Goal: Obtain resource: Obtain resource

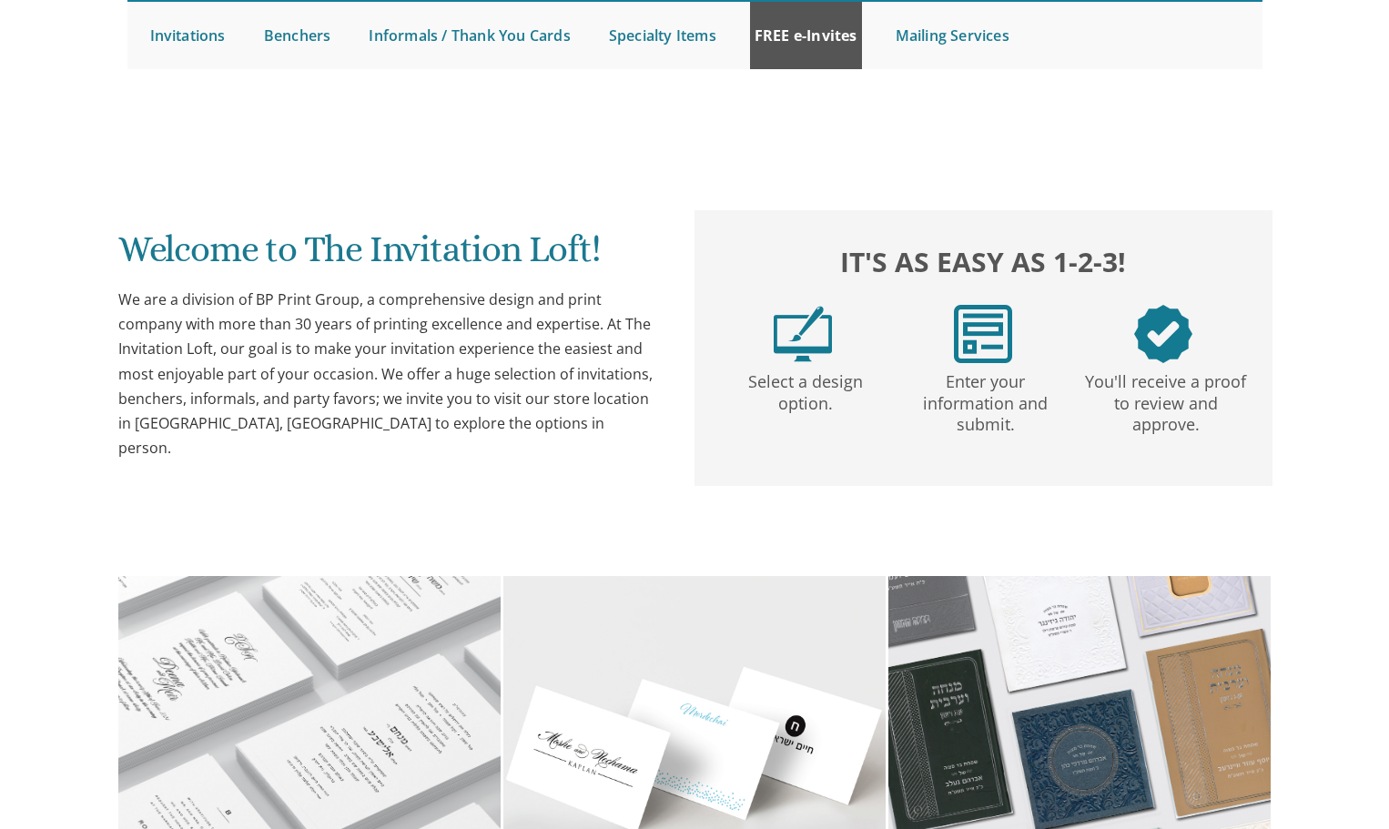
scroll to position [91, 0]
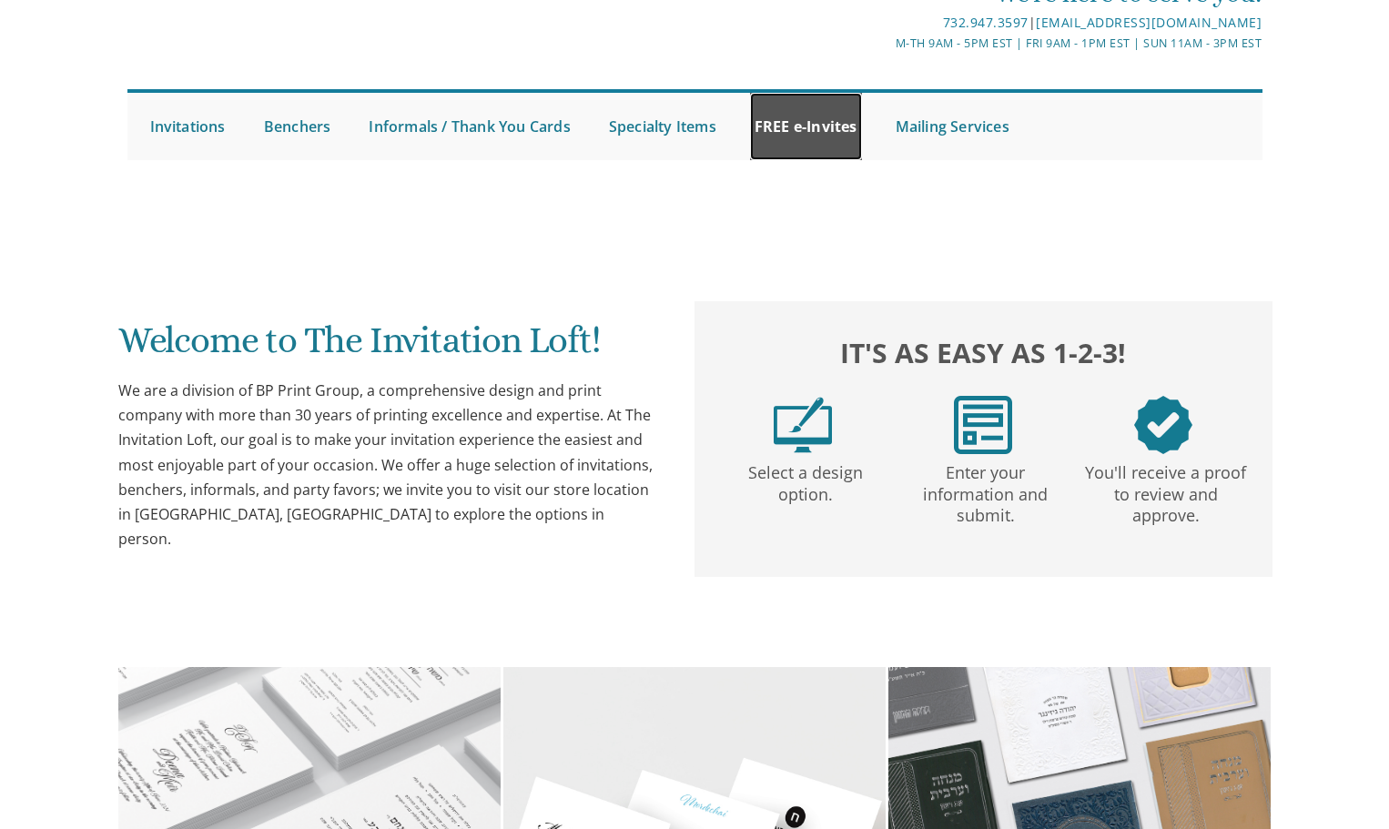
click at [815, 121] on link "FREE e-Invites" at bounding box center [806, 126] width 112 height 67
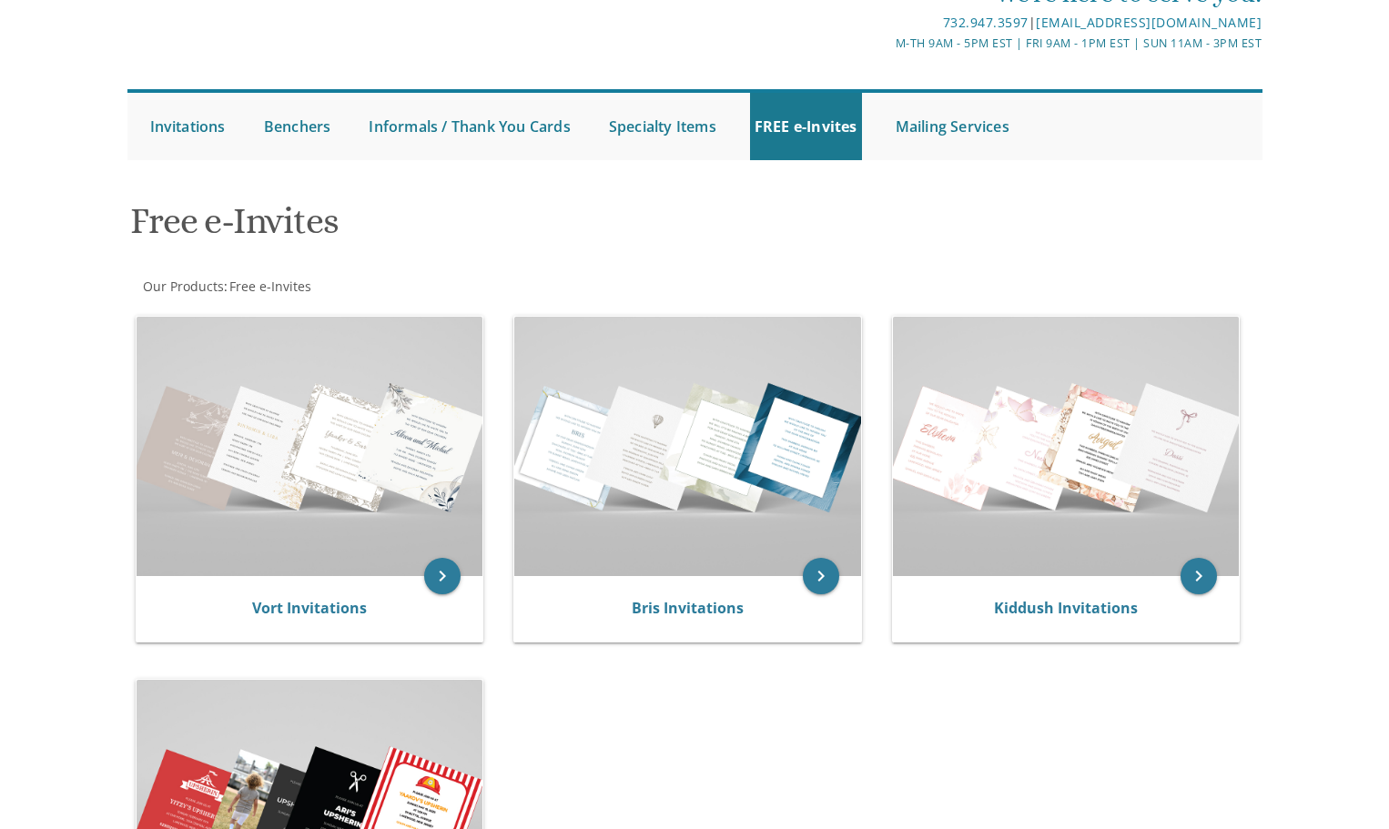
scroll to position [273, 0]
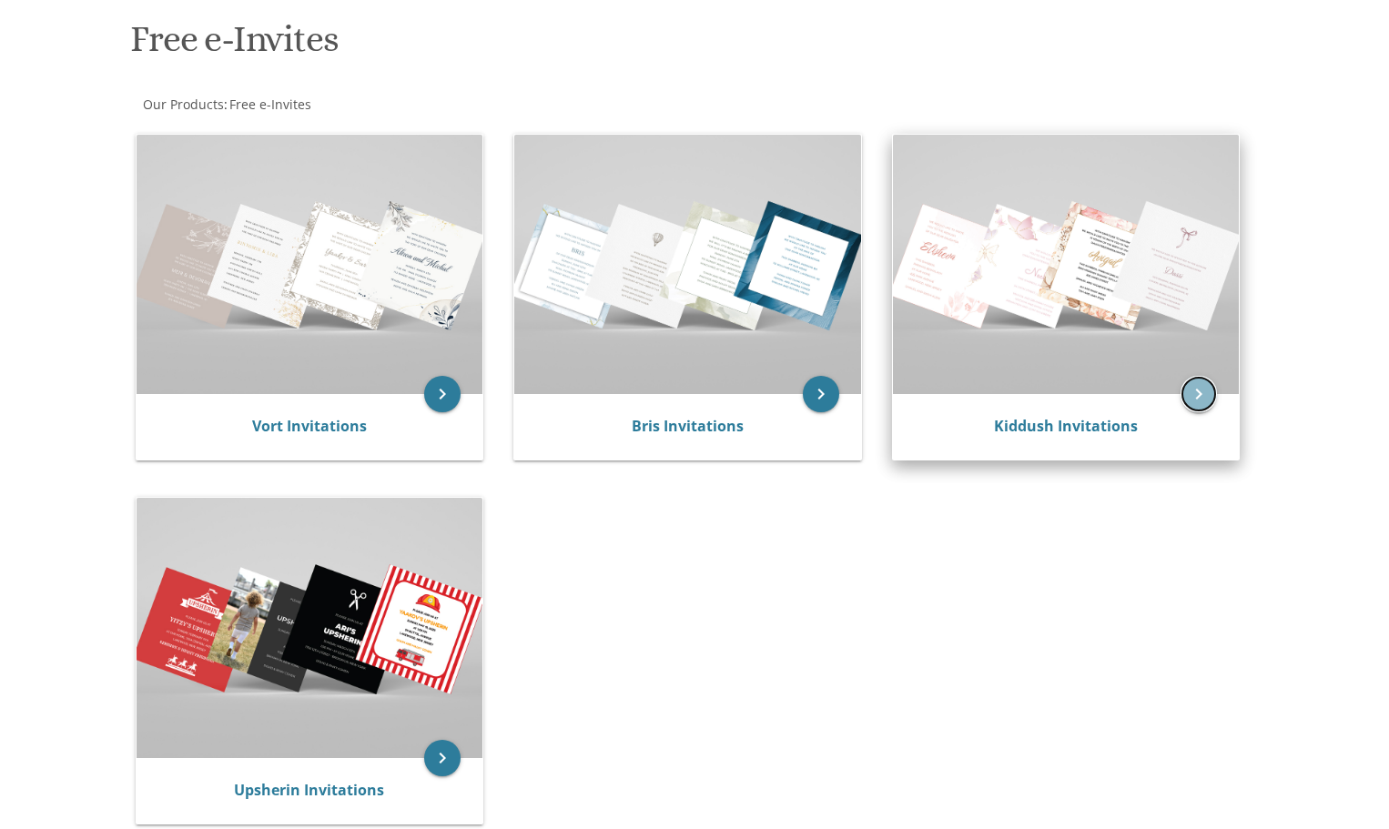
click at [1198, 383] on icon "keyboard_arrow_right" at bounding box center [1198, 394] width 36 height 36
click at [1201, 391] on icon "keyboard_arrow_right" at bounding box center [1198, 394] width 36 height 36
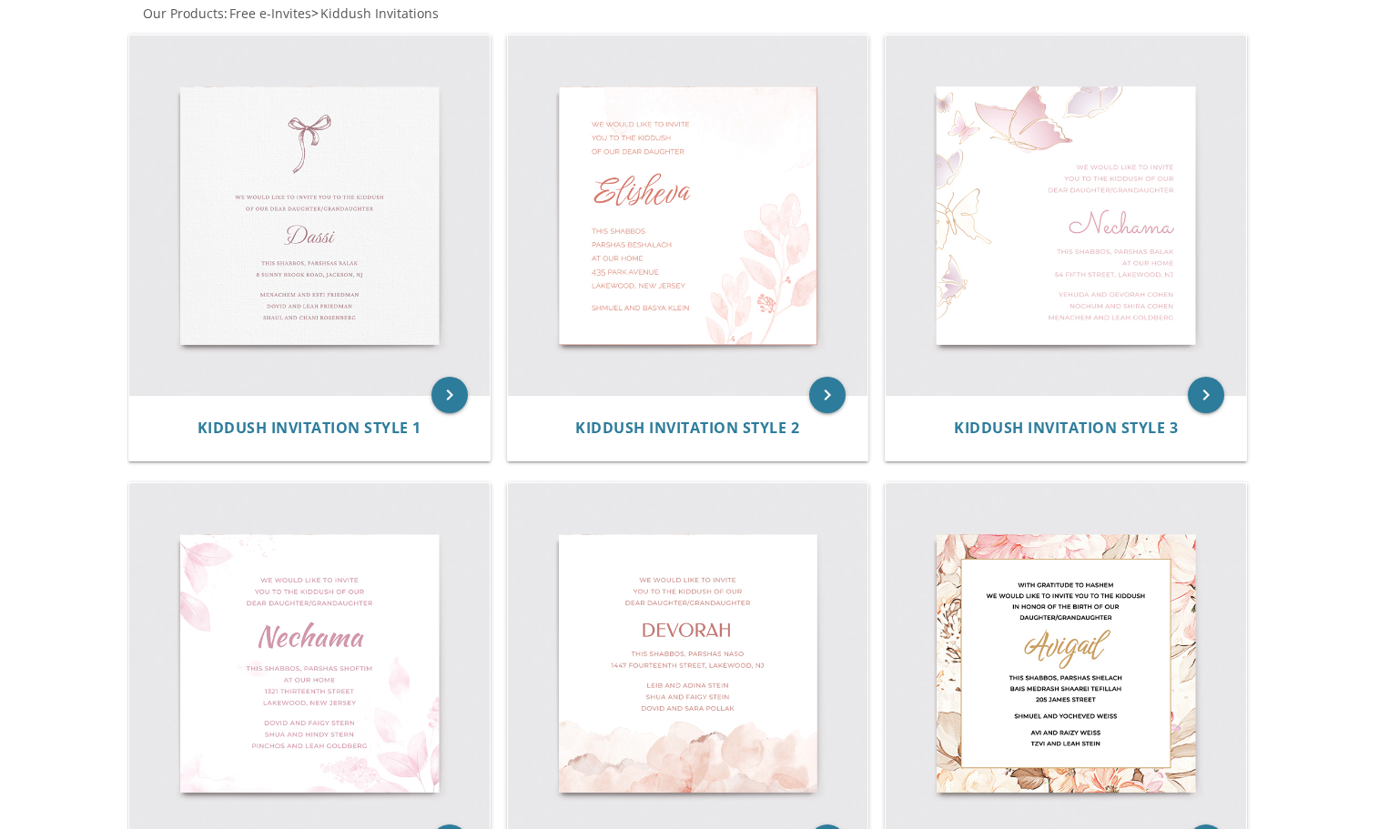
scroll to position [373, 0]
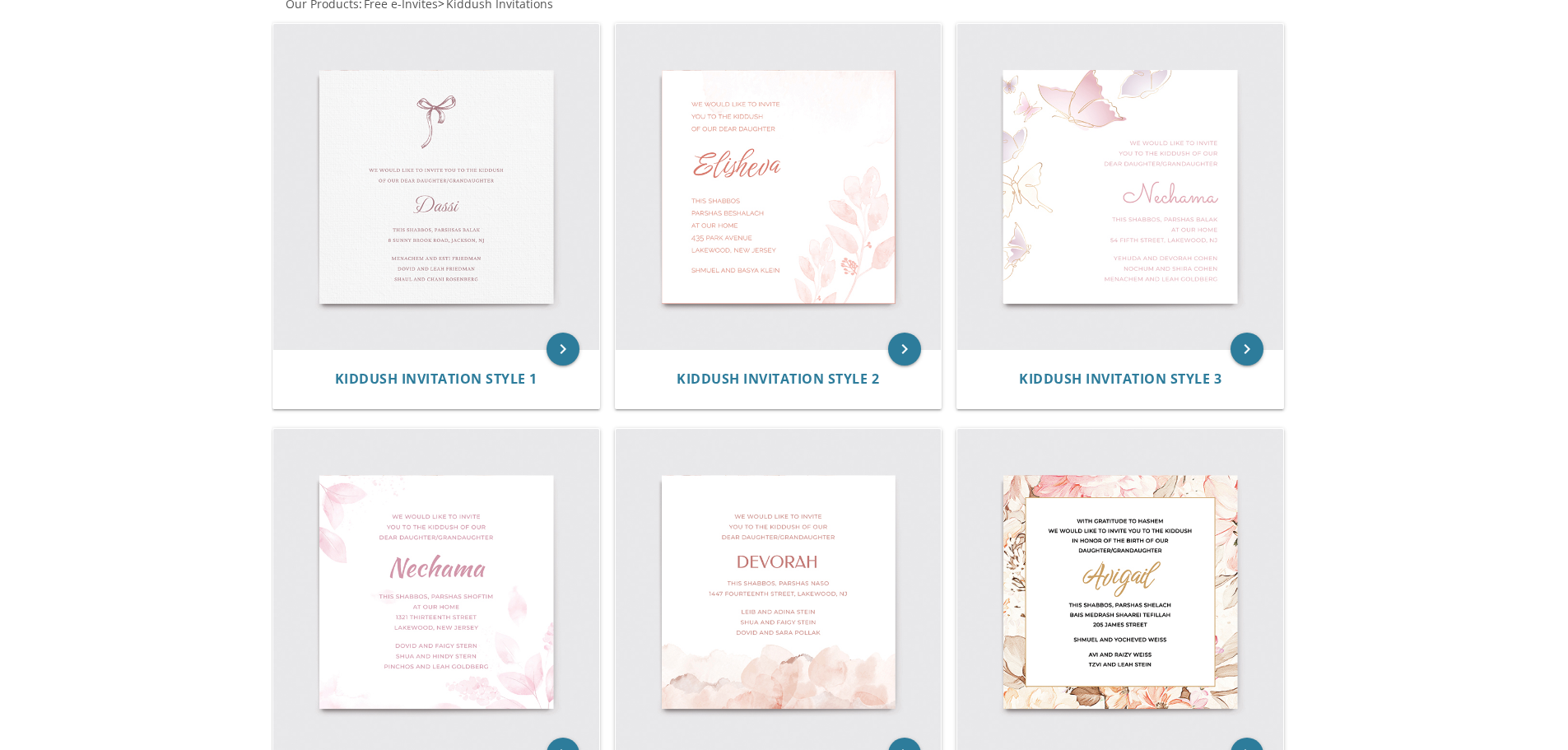
scroll to position [334, 0]
click at [404, 585] on img at bounding box center [436, 592] width 326 height 326
click at [464, 626] on img at bounding box center [436, 592] width 326 height 326
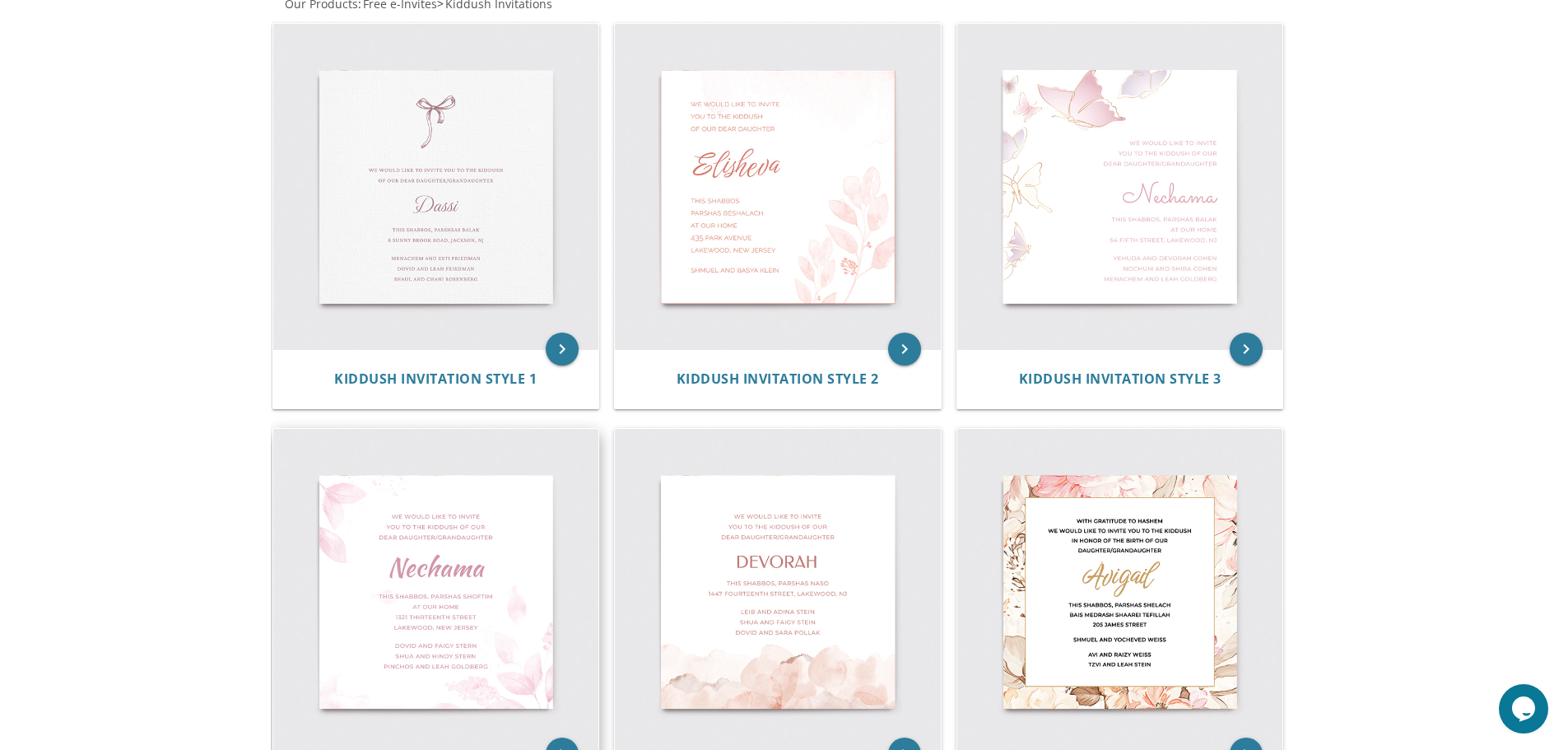
scroll to position [581, 0]
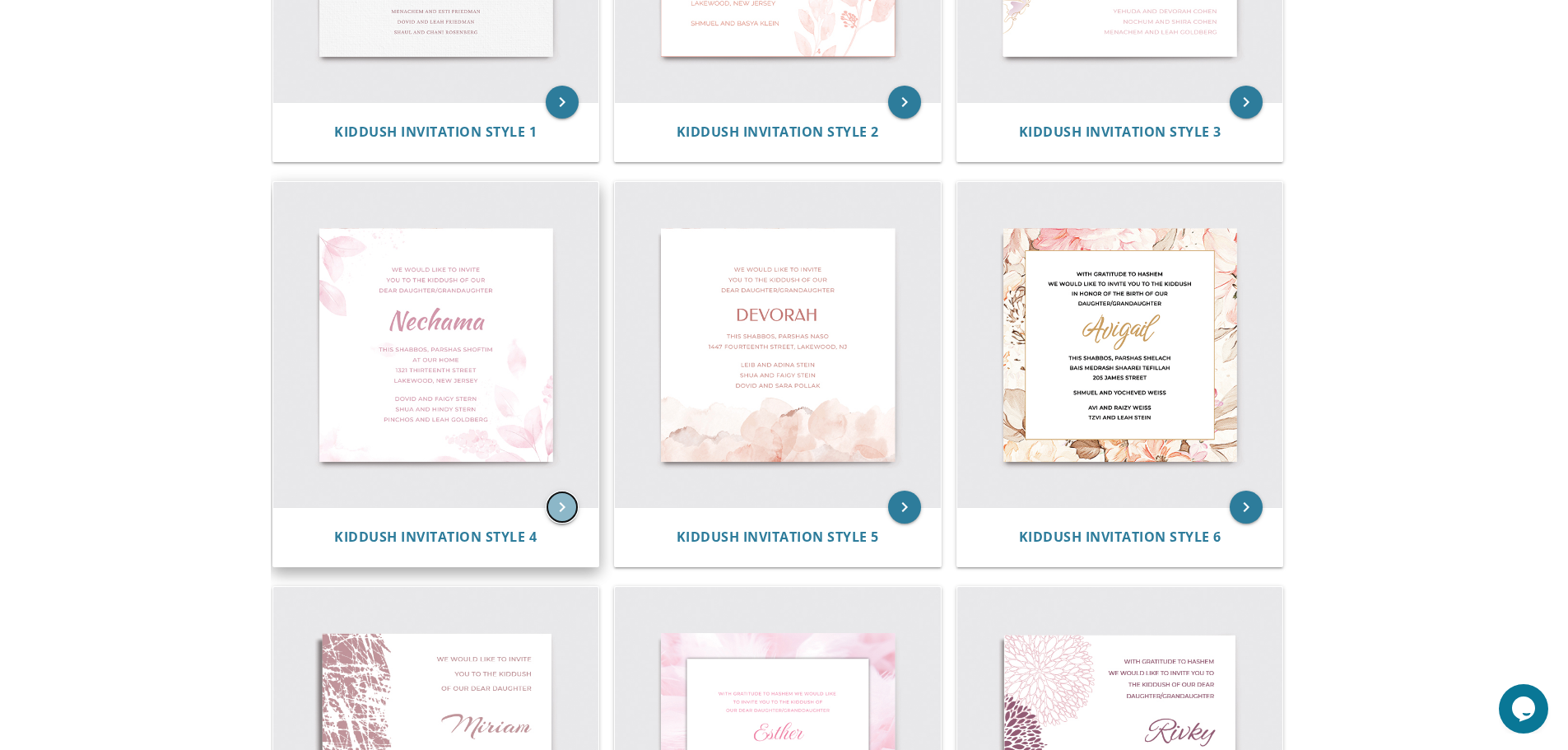
click at [565, 508] on icon "keyboard_arrow_right" at bounding box center [562, 507] width 33 height 33
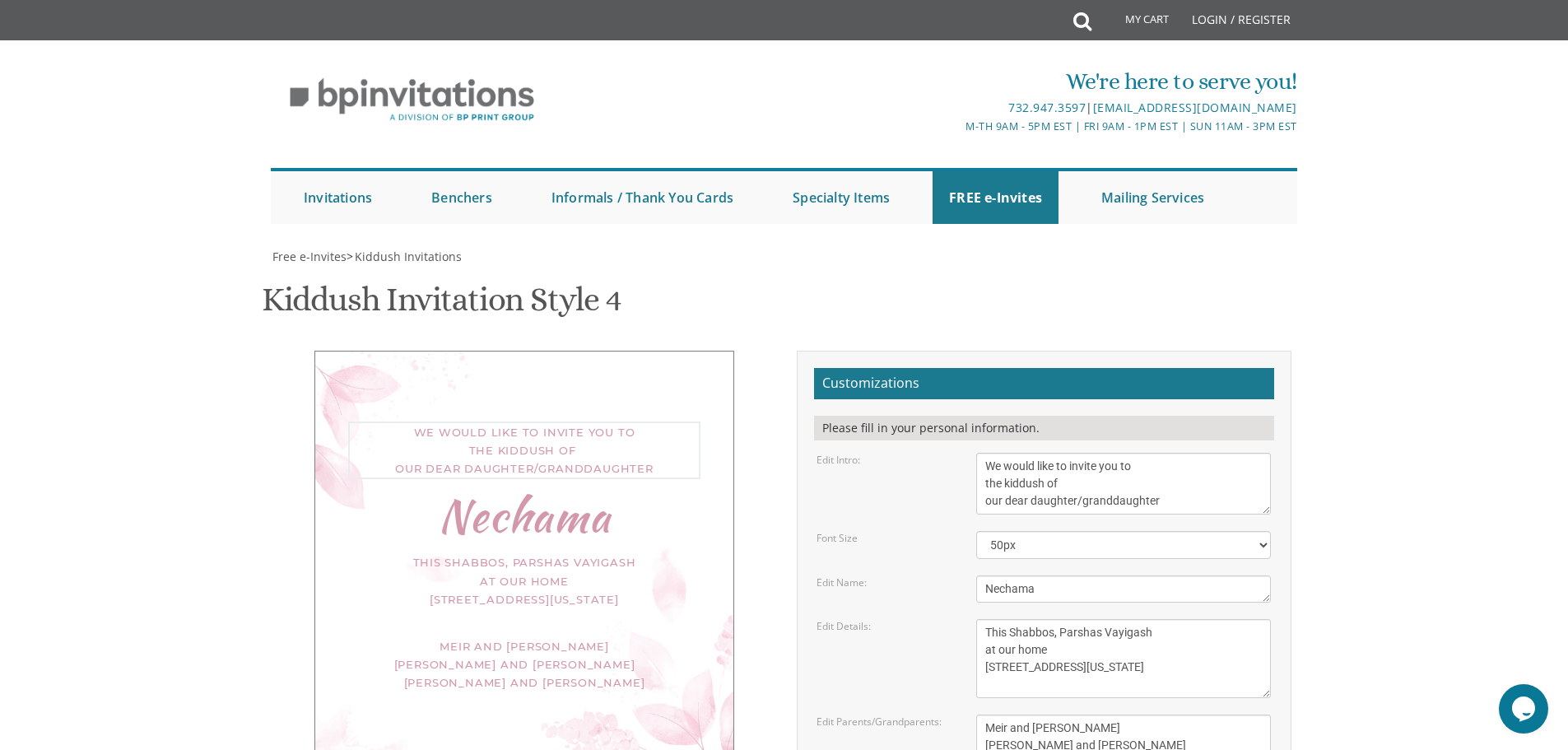
drag, startPoint x: 981, startPoint y: 469, endPoint x: 1223, endPoint y: 538, distance: 251.6
click at [1223, 538] on form "Customizations Please fill in your personal information. Edit Intro: We would l…" at bounding box center [1044, 645] width 460 height 554
type textarea "With gratitude to Hashem We would like to invite you to the bas mitzvah of our …"
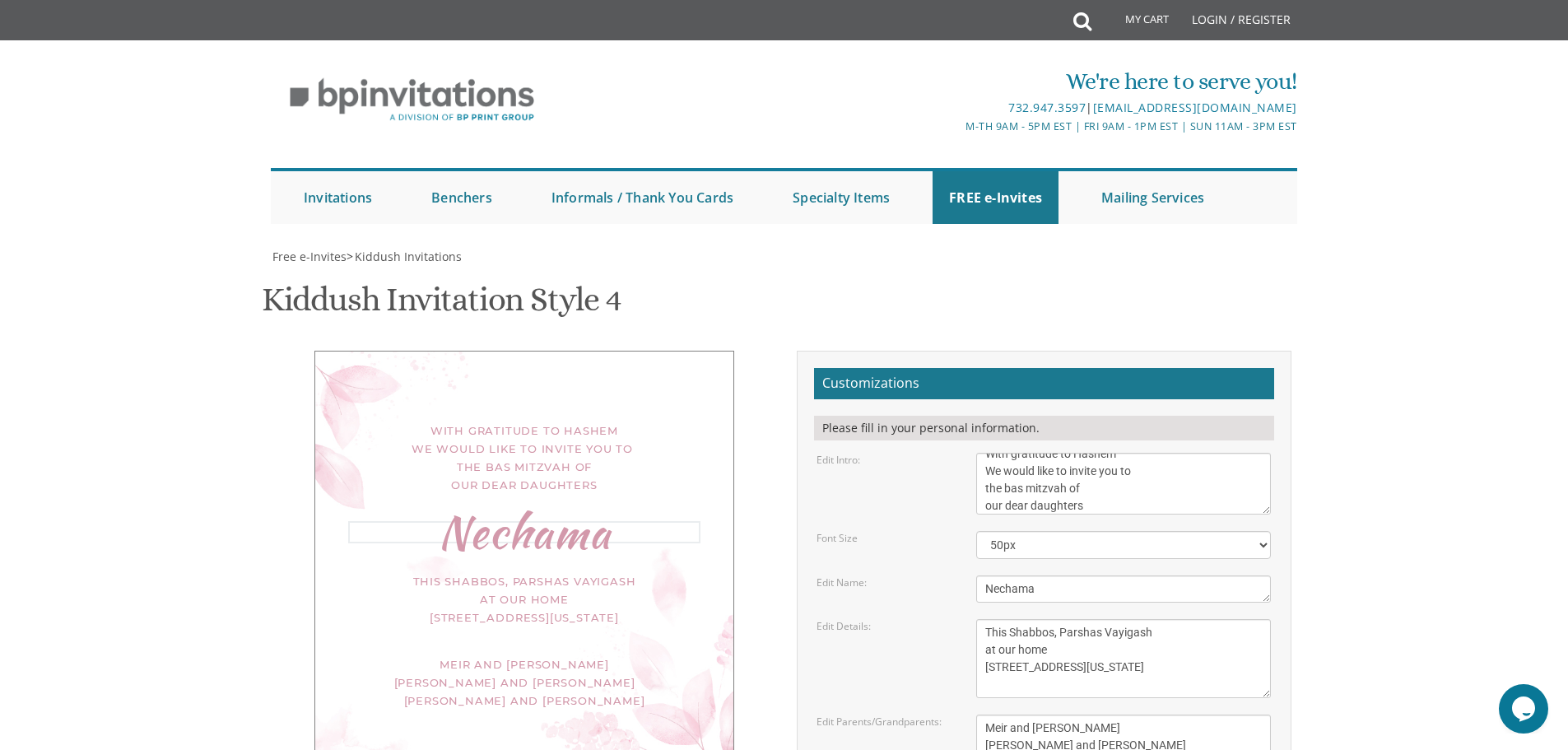
drag, startPoint x: 1072, startPoint y: 590, endPoint x: 930, endPoint y: 603, distance: 142.6
click at [930, 603] on form "Customizations Please fill in your personal information. Edit Intro: We would l…" at bounding box center [1044, 645] width 460 height 554
type textarea "z"
type textarea "Malky and Devora"
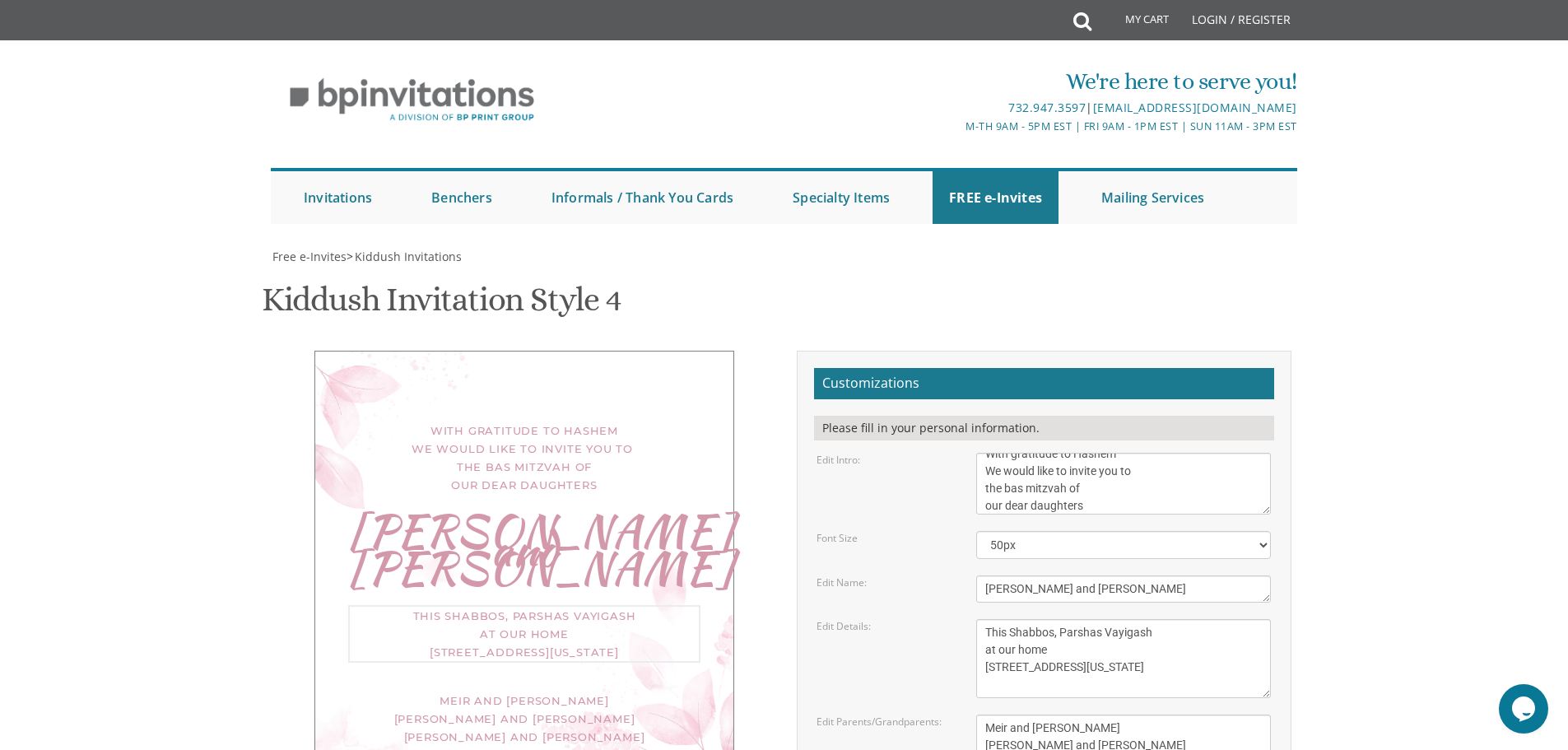
click at [1050, 633] on textarea "This Shabbos, Parshas Vayigash at our home 120 Central Avenue Lakewood, New Jer…" at bounding box center [1123, 658] width 295 height 79
drag, startPoint x: 981, startPoint y: 631, endPoint x: 1107, endPoint y: 631, distance: 126.0
click at [1107, 631] on textarea "This Shabbos, Parshas Vayigash at our home 120 Central Avenue Lakewood, New Jer…" at bounding box center [1123, 658] width 295 height 79
click at [1151, 619] on textarea "This Shabbos, Parshas Vayigash at our home 120 Central Avenue Lakewood, New Jer…" at bounding box center [1123, 658] width 295 height 79
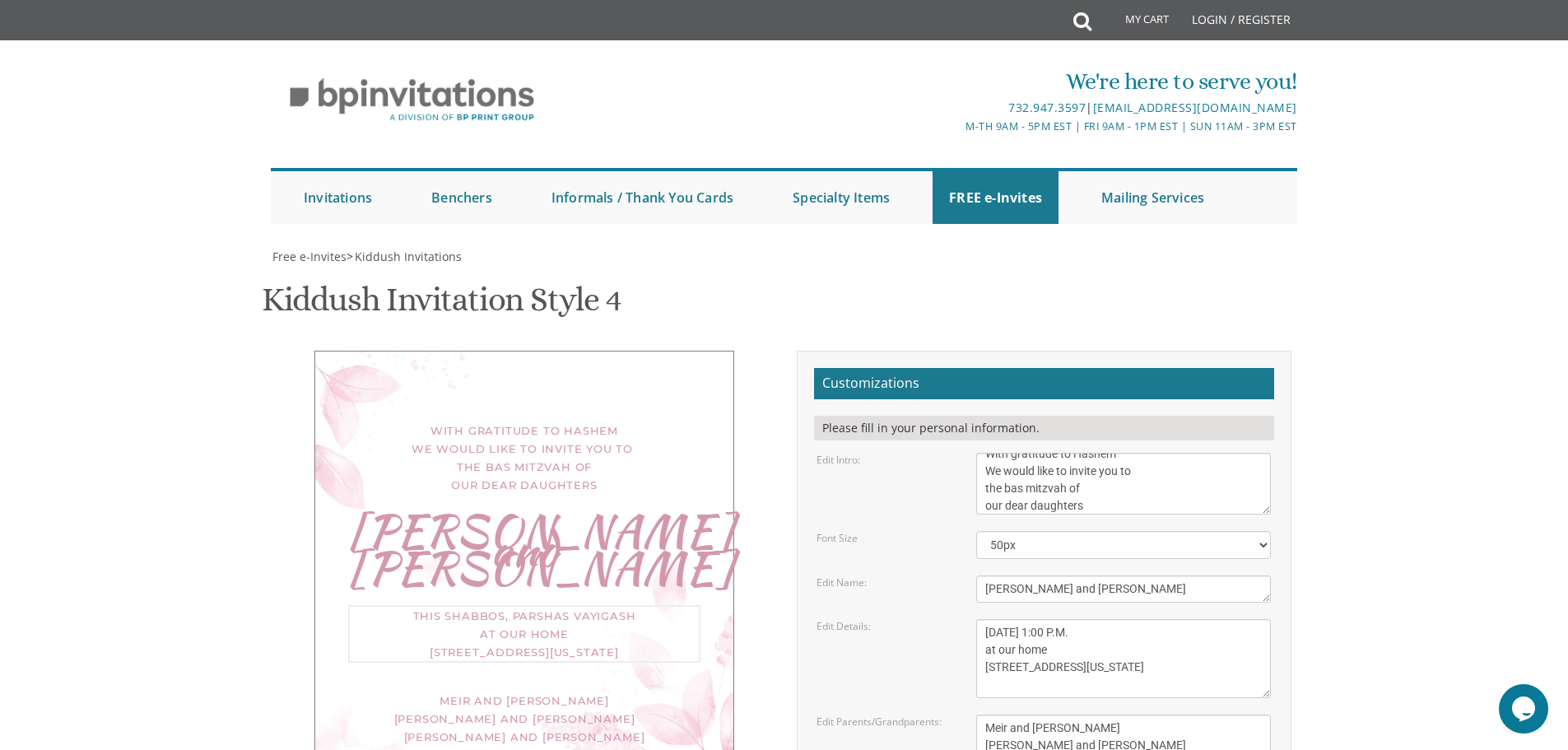
type textarea "Sunday, September 14th at 1:00 P.M. at our home 15 Sheraton Dr. Lakewood, New J…"
drag, startPoint x: 981, startPoint y: 563, endPoint x: 1157, endPoint y: 609, distance: 181.9
click at [1157, 715] on textarea "Meir and Rena Pollack Mendy and Devorah Pollack Pinchos and Leah Goldberg" at bounding box center [1123, 745] width 295 height 62
click at [1050, 715] on textarea "Meir and Rena Pollack Mendy and Devorah Pollack Pinchos and Leah Goldberg" at bounding box center [1123, 745] width 295 height 62
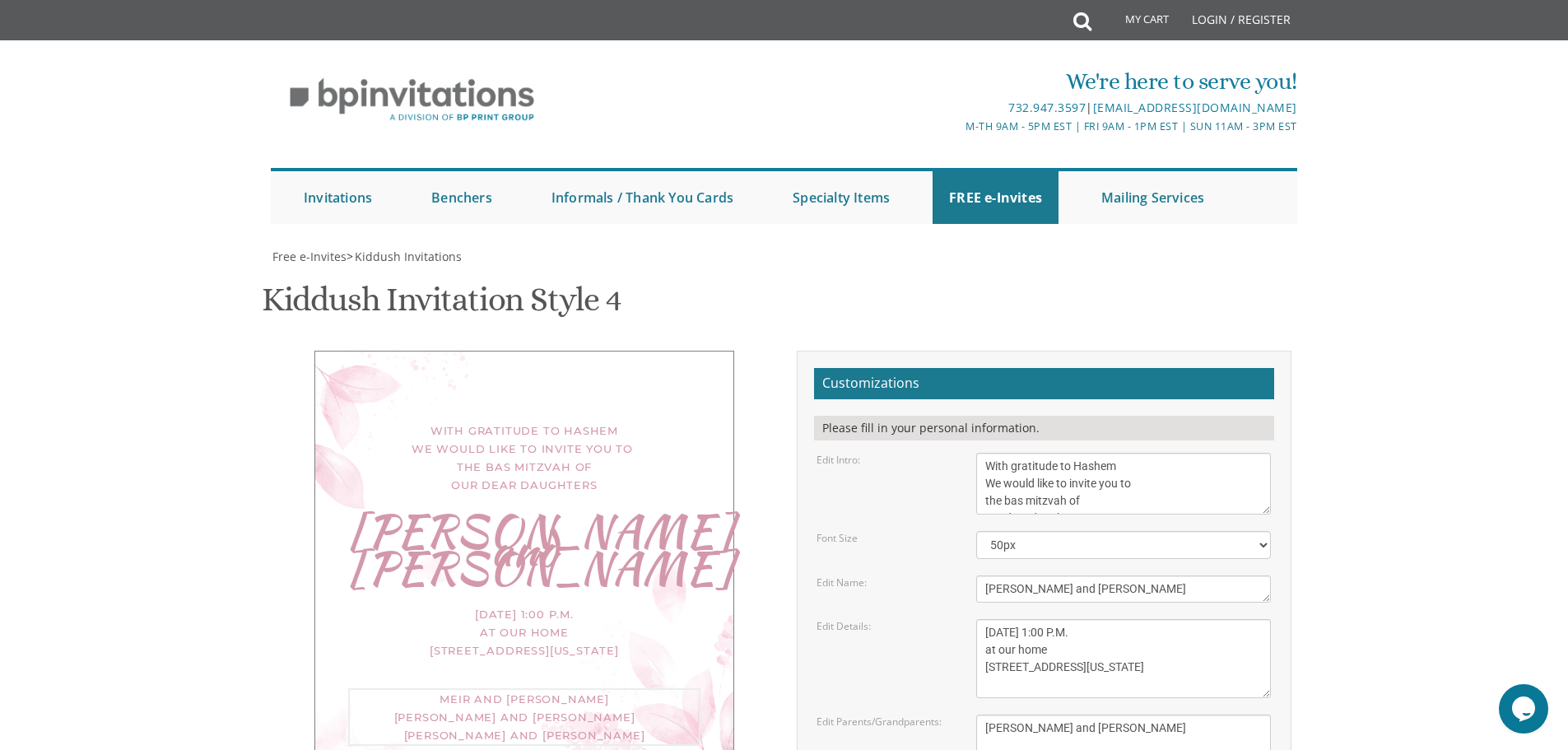
click at [986, 726] on textarea "Meir and Rena Pollack Mendy and Devorah Pollack Pinchos and Leah Goldberg" at bounding box center [1123, 745] width 295 height 62
type textarea "Get ready for "double" the fun! Shloimy and Esty Goldberg"
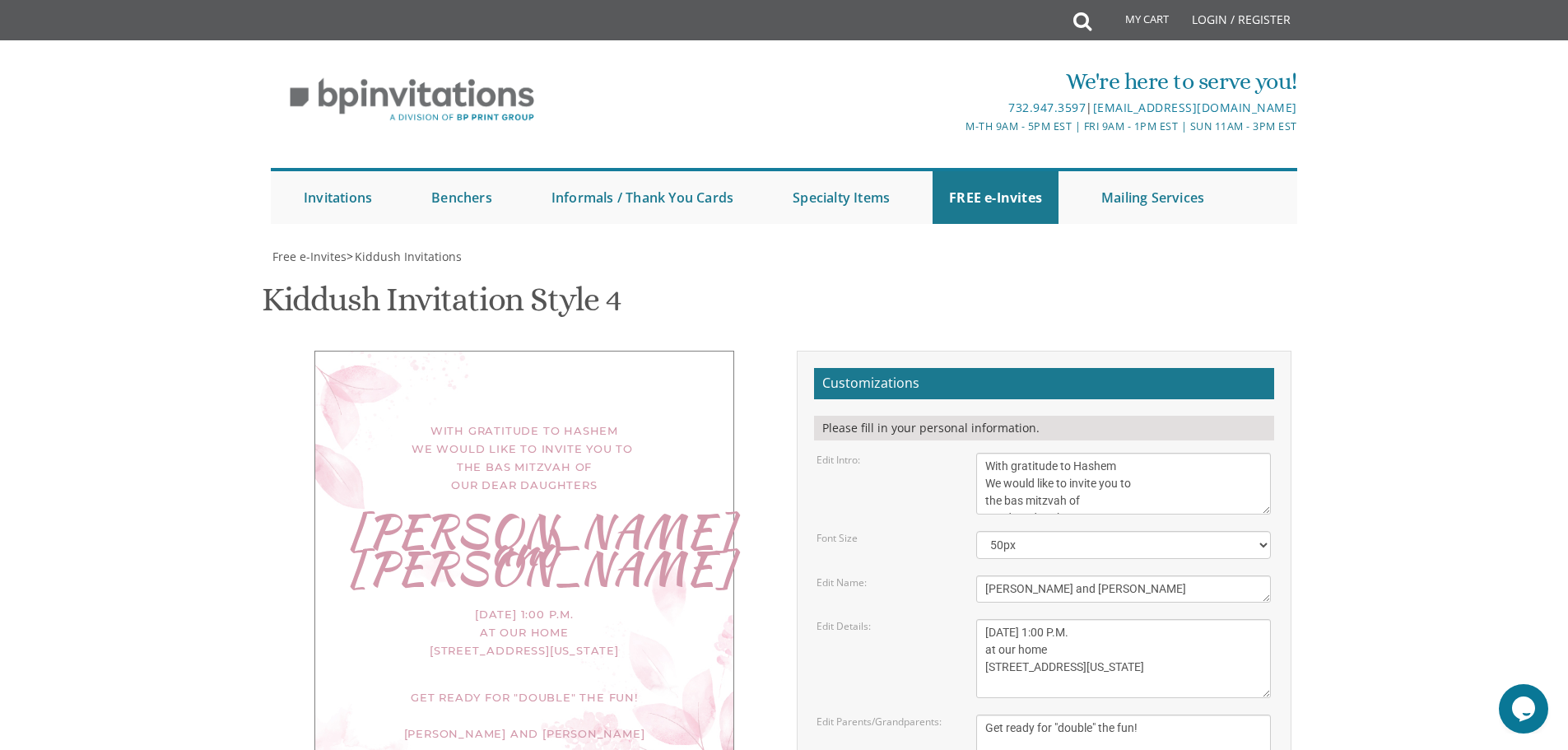
scroll to position [0, 142]
type input "All girls between the ages 10-12 are invited for the program. All aunts and kid…"
click at [984, 619] on textarea "This Shabbos, Parshas Vayigash at our home 120 Central Avenue Lakewood, New Jer…" at bounding box center [1123, 658] width 295 height 79
click at [686, 351] on div "With gratitude to Hashem We would like to invite you to the bas mitzvah of our …" at bounding box center [784, 650] width 1038 height 600
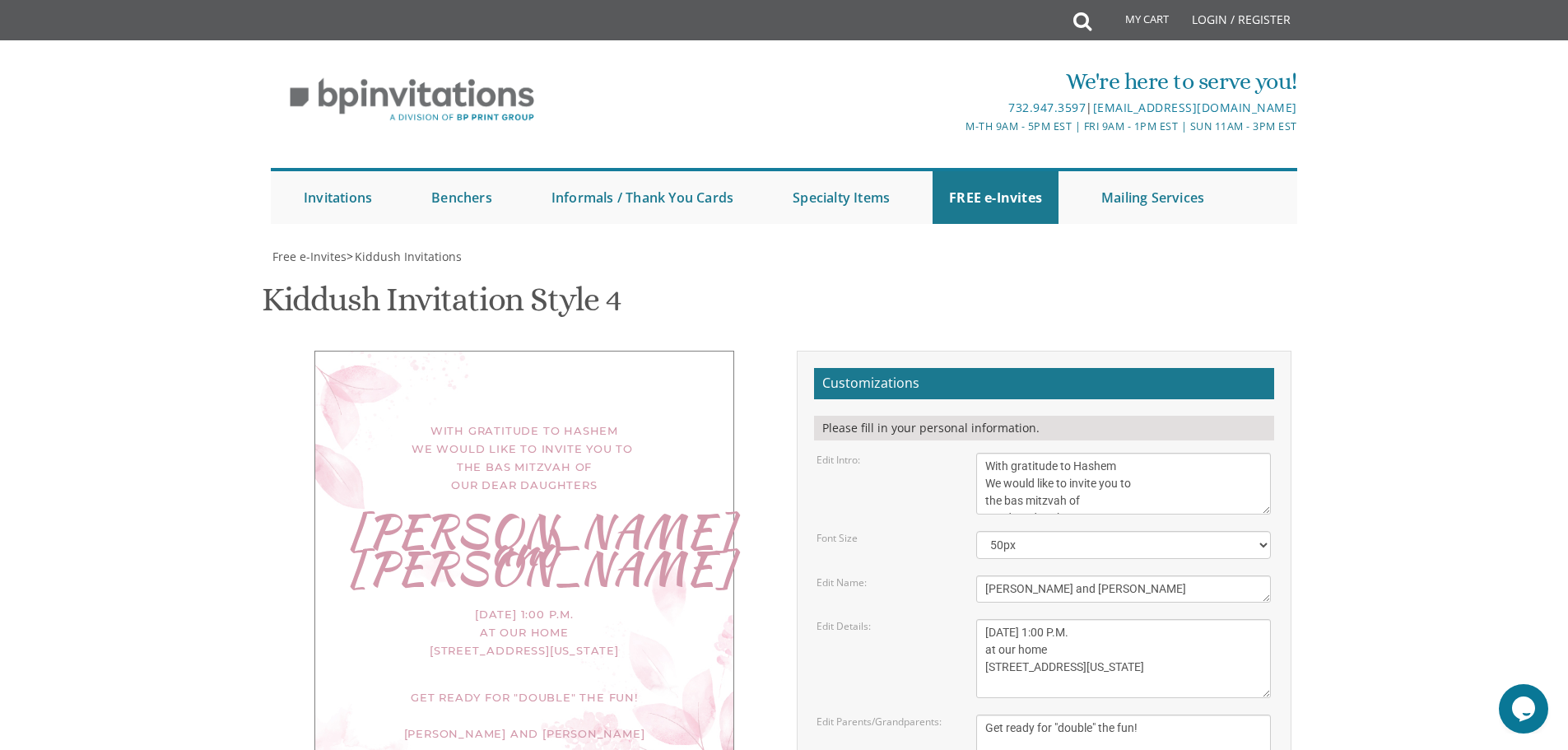
scroll to position [242, 0]
click at [638, 603] on div "With gratitude to Hashem We would like to invite you to the bas mitzvah of our …" at bounding box center [784, 650] width 1038 height 600
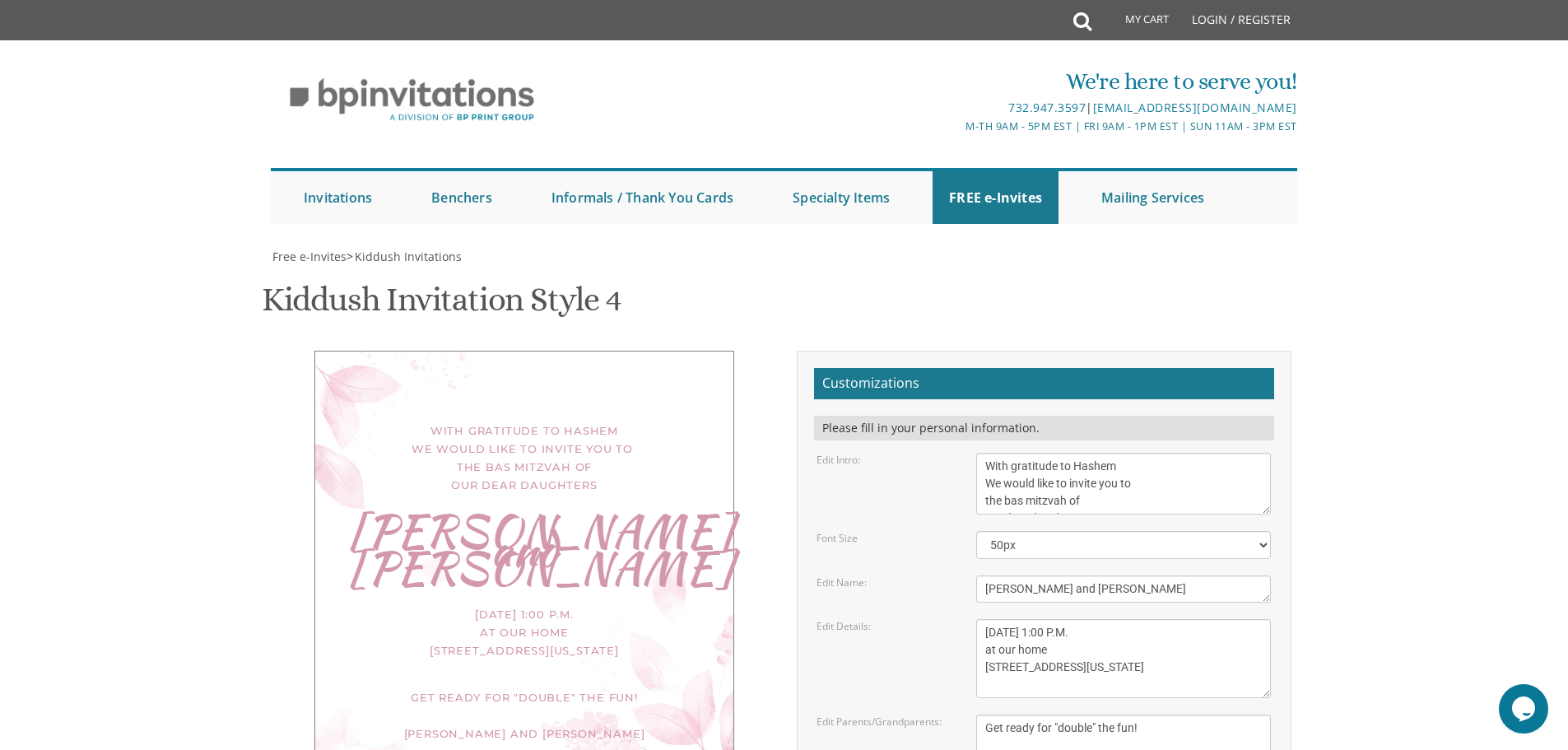
click at [1156, 715] on textarea "Meir and Rena Pollack Mendy and Devorah Pollack Pinchos and Leah Goldberg" at bounding box center [1123, 745] width 295 height 62
click at [988, 715] on textarea "Meir and Rena Pollack Mendy and Devorah Pollack Pinchos and Leah Goldberg" at bounding box center [1123, 745] width 295 height 62
click at [984, 715] on textarea "Meir and Rena Pollack Mendy and Devorah Pollack Pinchos and Leah Goldberg" at bounding box center [1123, 745] width 295 height 62
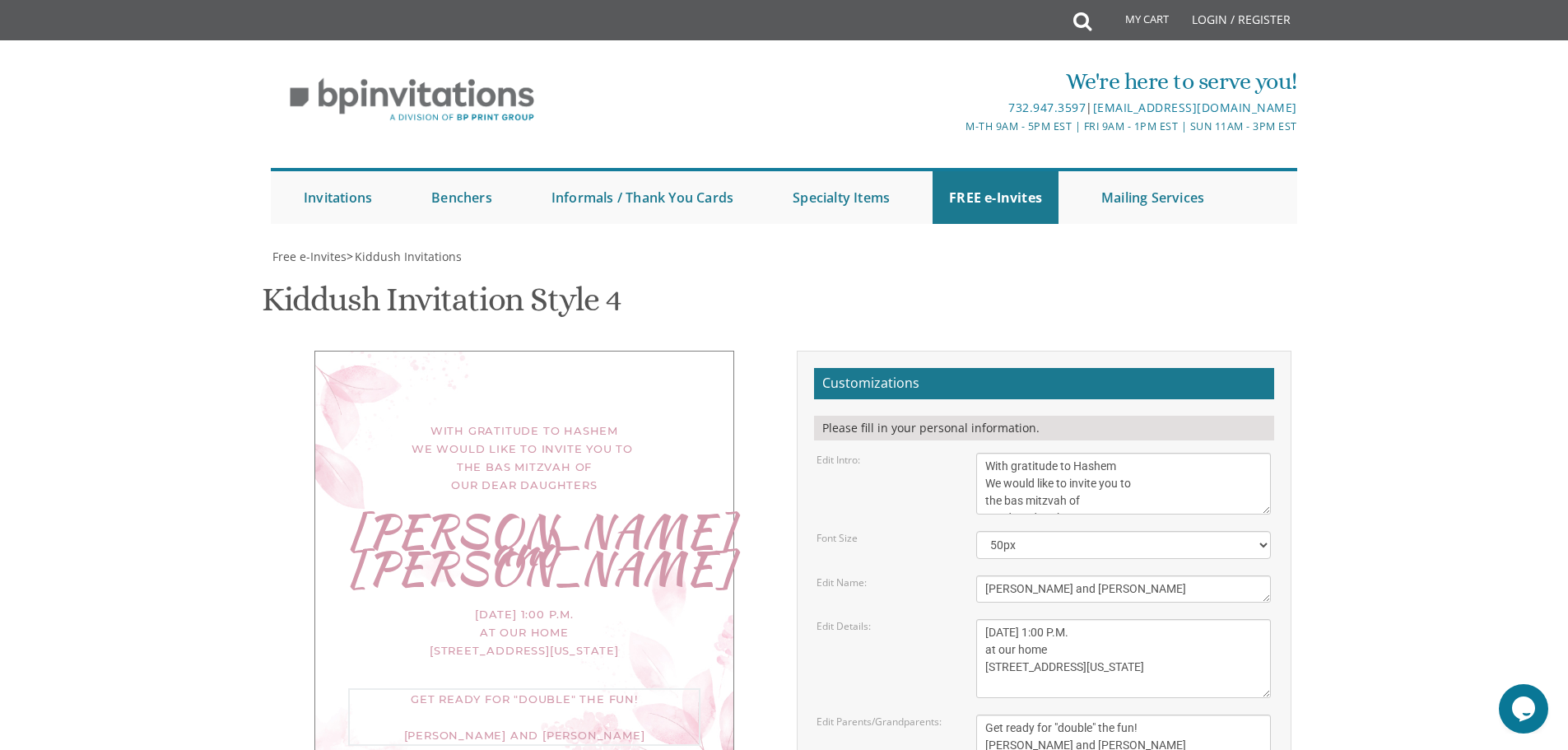
click at [984, 715] on textarea "Meir and Rena Pollack Mendy and Devorah Pollack Pinchos and Leah Goldberg" at bounding box center [1123, 745] width 295 height 62
click at [986, 715] on textarea "Meir and Rena Pollack Mendy and Devorah Pollack Pinchos and Leah Goldberg" at bounding box center [1123, 745] width 295 height 62
click at [1145, 715] on textarea "Meir and Rena Pollack Mendy and Devorah Pollack Pinchos and Leah Goldberg" at bounding box center [1123, 745] width 295 height 62
click at [1110, 715] on textarea "Meir and Rena Pollack Mendy and Devorah Pollack Pinchos and Leah Goldberg" at bounding box center [1123, 745] width 295 height 62
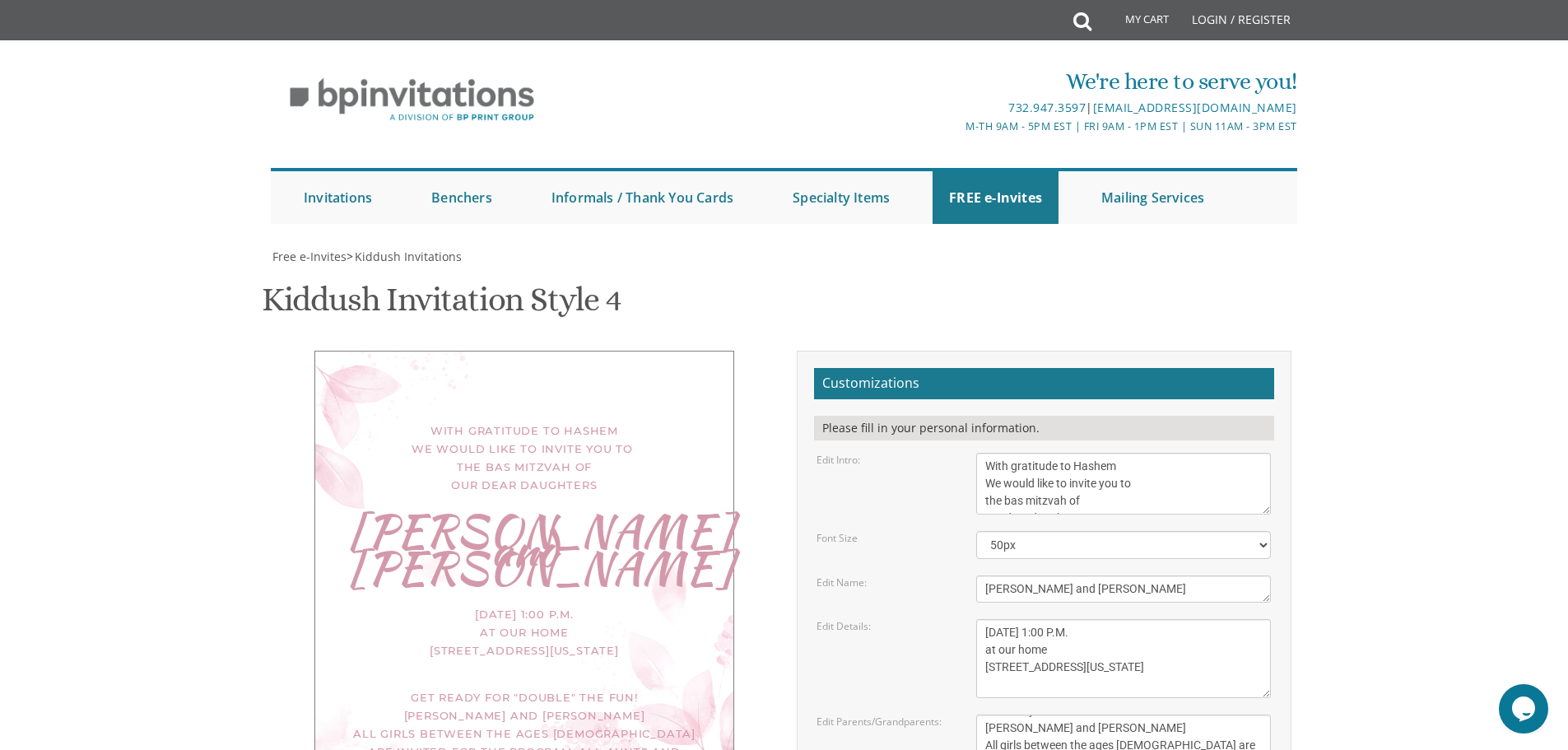
click at [1114, 715] on textarea "Meir and Rena Pollack Mendy and Devorah Pollack Pinchos and Leah Goldberg" at bounding box center [1123, 745] width 295 height 62
click at [1133, 715] on textarea "Meir and Rena Pollack Mendy and Devorah Pollack Pinchos and Leah Goldberg" at bounding box center [1123, 745] width 295 height 62
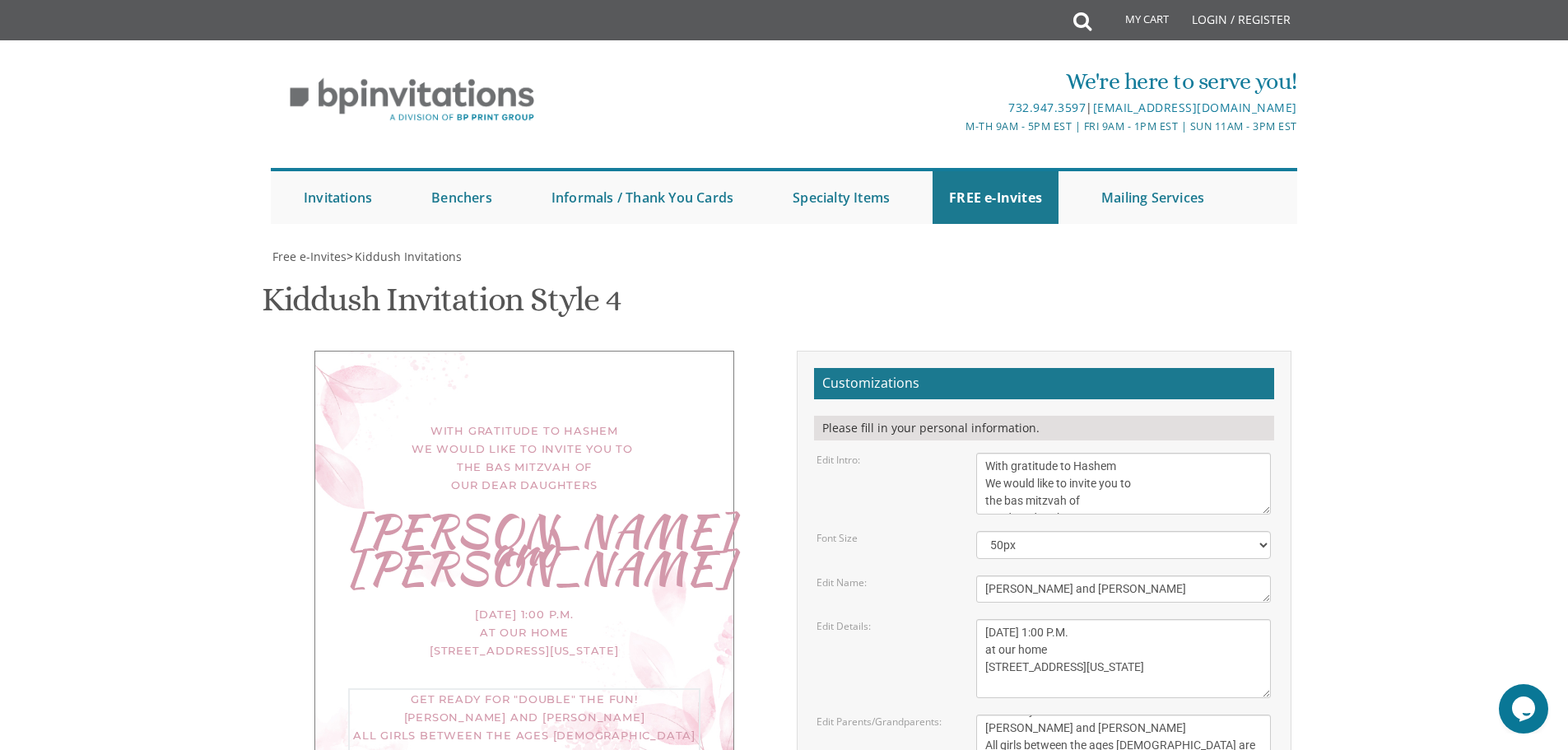
click at [1141, 715] on textarea "Meir and Rena Pollack Mendy and Devorah Pollack Pinchos and Leah Goldberg" at bounding box center [1123, 745] width 295 height 62
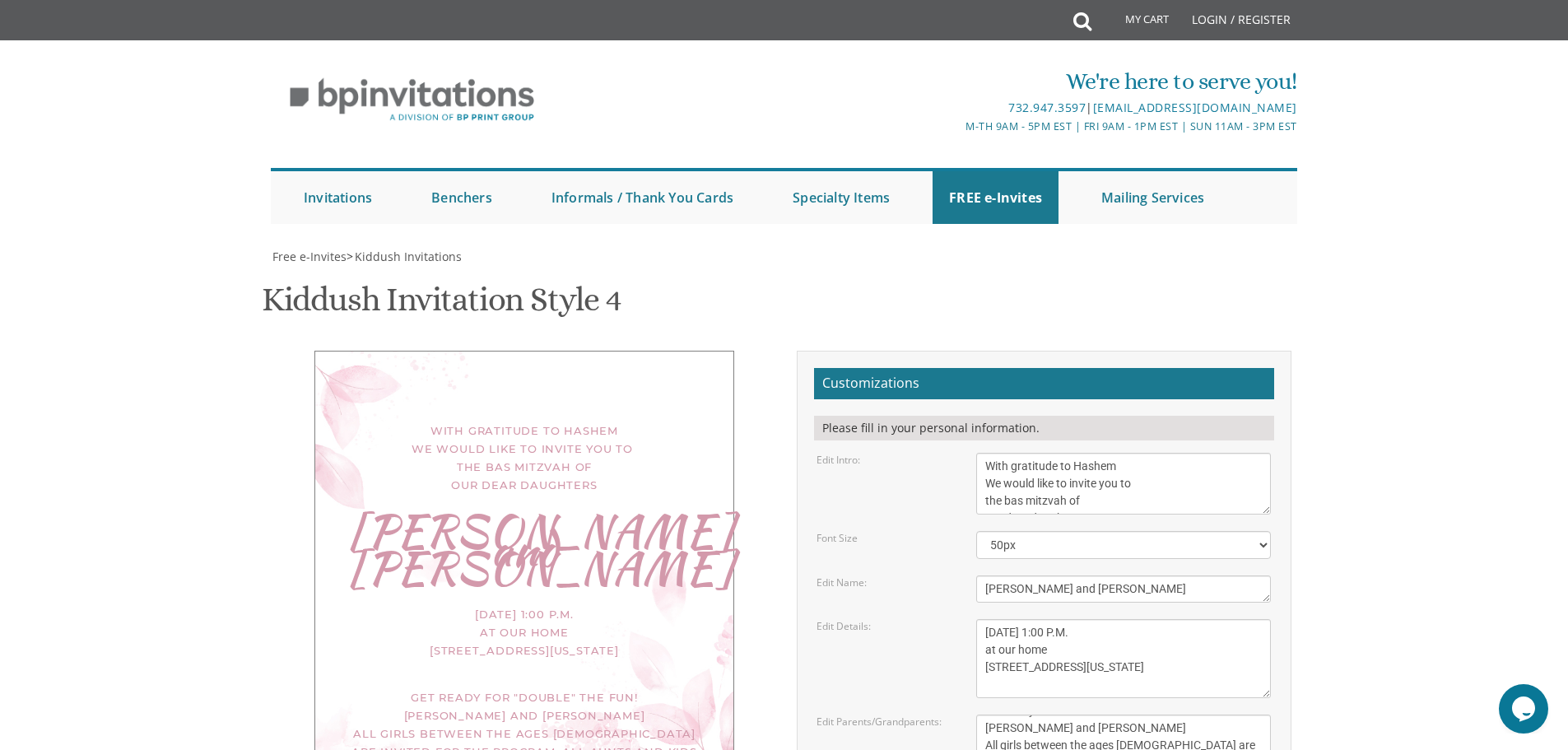
click at [1149, 715] on textarea "Meir and Rena Pollack Mendy and Devorah Pollack Pinchos and Leah Goldberg" at bounding box center [1123, 745] width 295 height 62
click at [1148, 715] on textarea "Meir and Rena Pollack Mendy and Devorah Pollack Pinchos and Leah Goldberg" at bounding box center [1123, 745] width 295 height 62
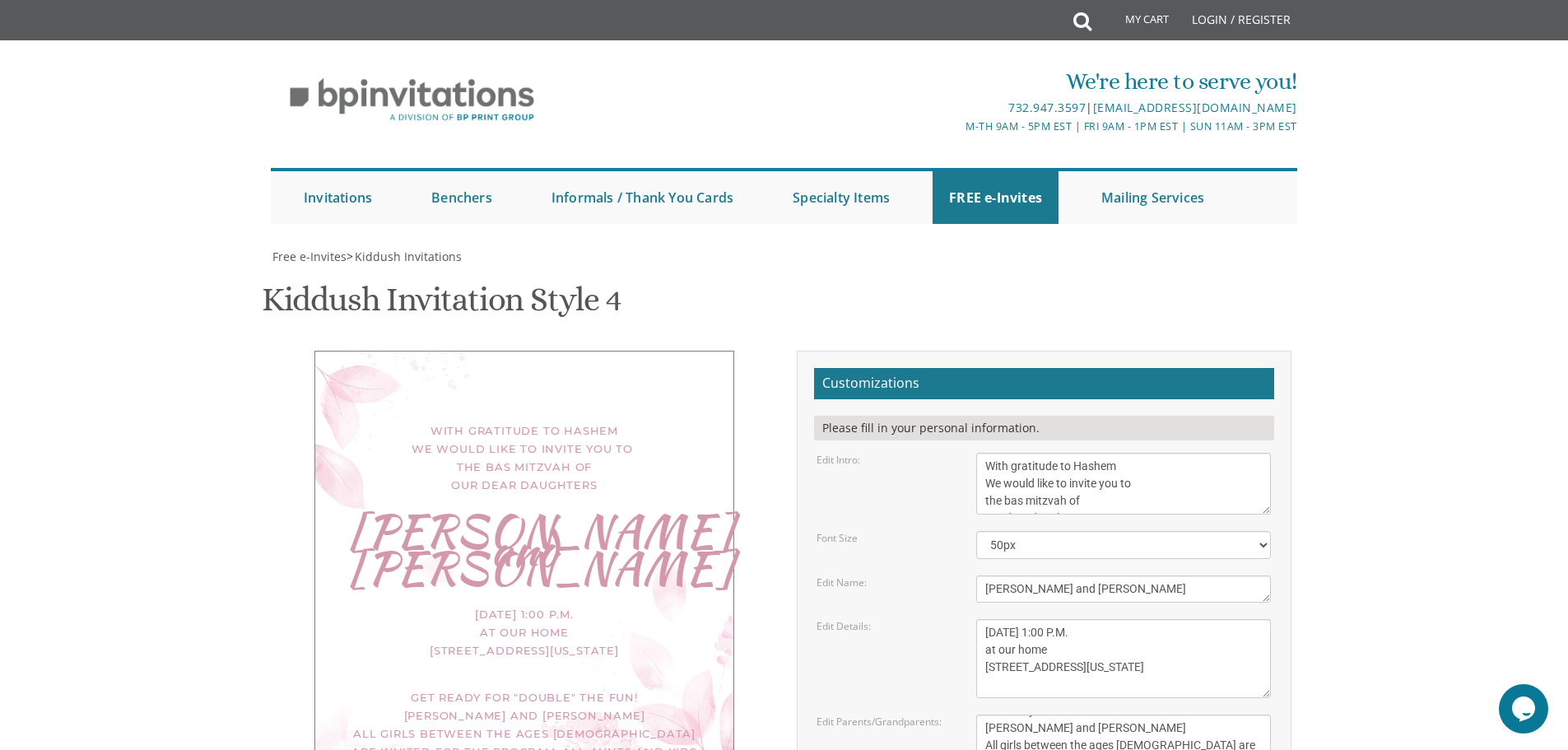
click at [1157, 715] on textarea "Meir and Rena Pollack Mendy and Devorah Pollack Pinchos and Leah Goldberg" at bounding box center [1123, 745] width 295 height 62
drag, startPoint x: 1180, startPoint y: 382, endPoint x: 1207, endPoint y: 371, distance: 29.2
click at [1194, 715] on textarea "Meir and Rena Pollack Mendy and Devorah Pollack Pinchos and Leah Goldberg" at bounding box center [1123, 745] width 295 height 62
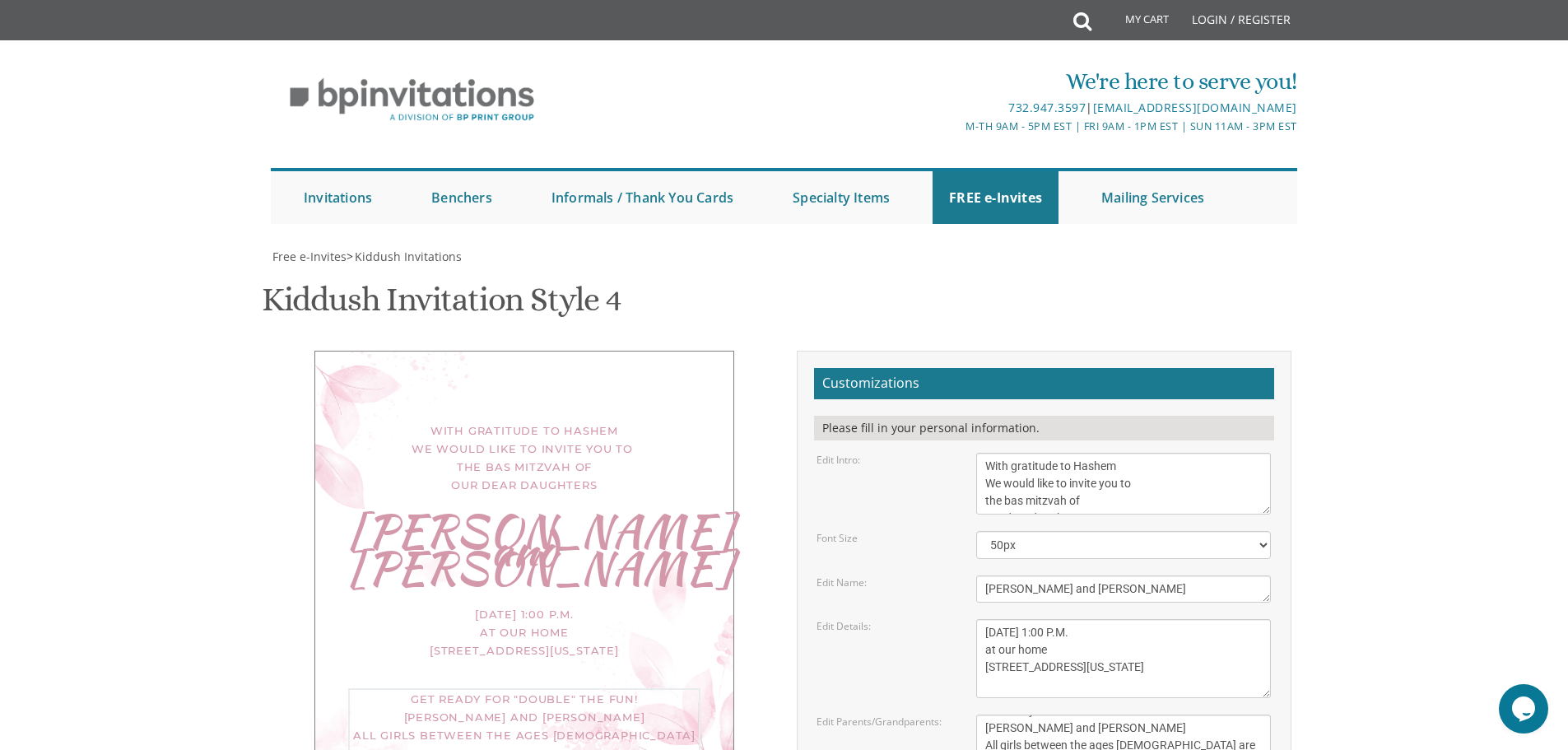
scroll to position [0, 0]
click at [1194, 715] on textarea "Meir and Rena Pollack Mendy and Devorah Pollack Pinchos and Leah Goldberg" at bounding box center [1123, 745] width 295 height 62
click at [1233, 715] on textarea "Meir and Rena Pollack Mendy and Devorah Pollack Pinchos and Leah Goldberg" at bounding box center [1123, 745] width 295 height 62
drag, startPoint x: 985, startPoint y: 354, endPoint x: 1262, endPoint y: 382, distance: 278.4
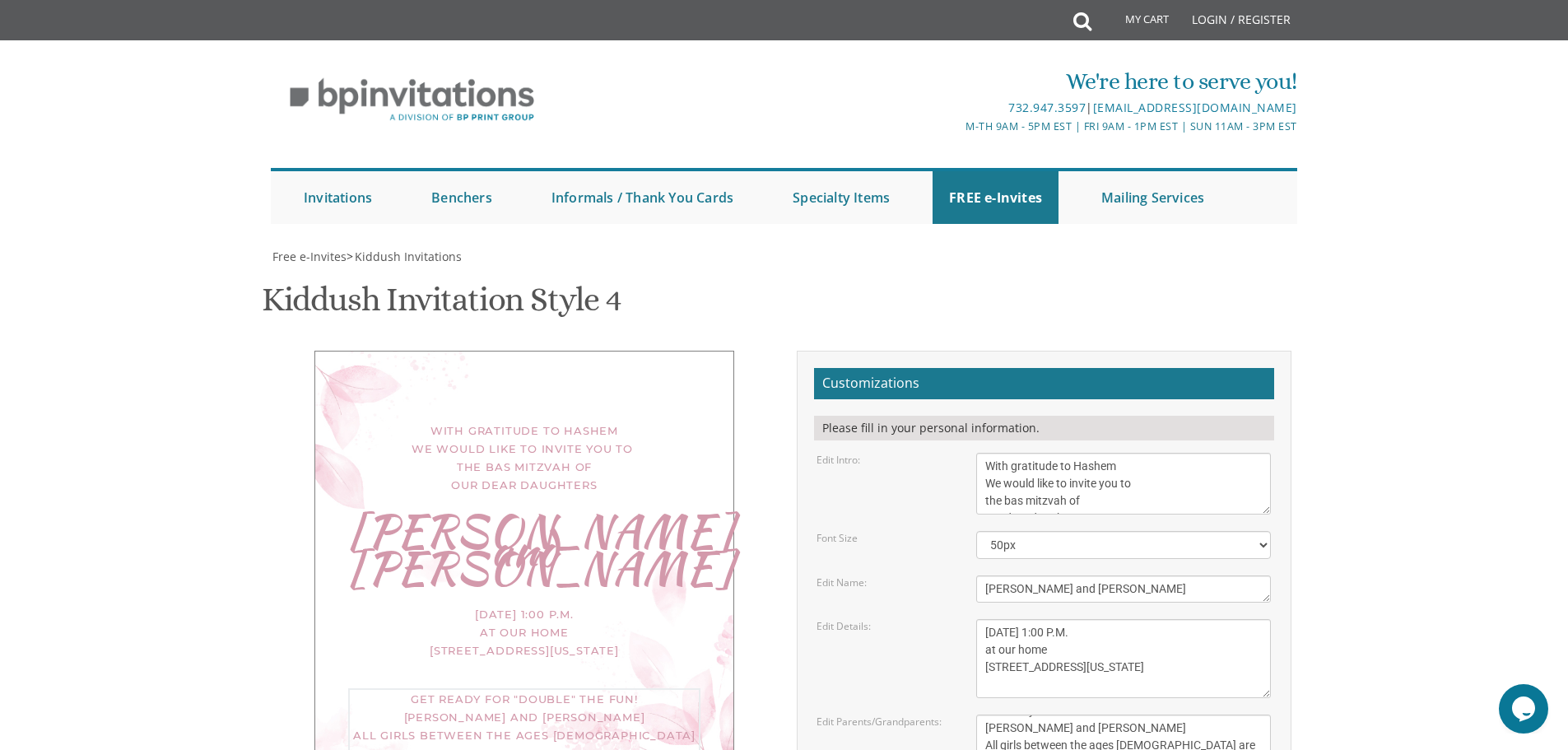
click at [1262, 715] on textarea "Meir and Rena Pollack Mendy and Devorah Pollack Pinchos and Leah Goldberg" at bounding box center [1123, 745] width 295 height 62
click at [1250, 715] on textarea "Meir and Rena Pollack Mendy and Devorah Pollack Pinchos and Leah Goldberg" at bounding box center [1123, 745] width 295 height 62
click at [1248, 715] on textarea "Meir and Rena Pollack Mendy and Devorah Pollack Pinchos and Leah Goldberg" at bounding box center [1123, 745] width 295 height 62
click at [1135, 715] on textarea "Meir and Rena Pollack Mendy and Devorah Pollack Pinchos and Leah Goldberg" at bounding box center [1123, 745] width 295 height 62
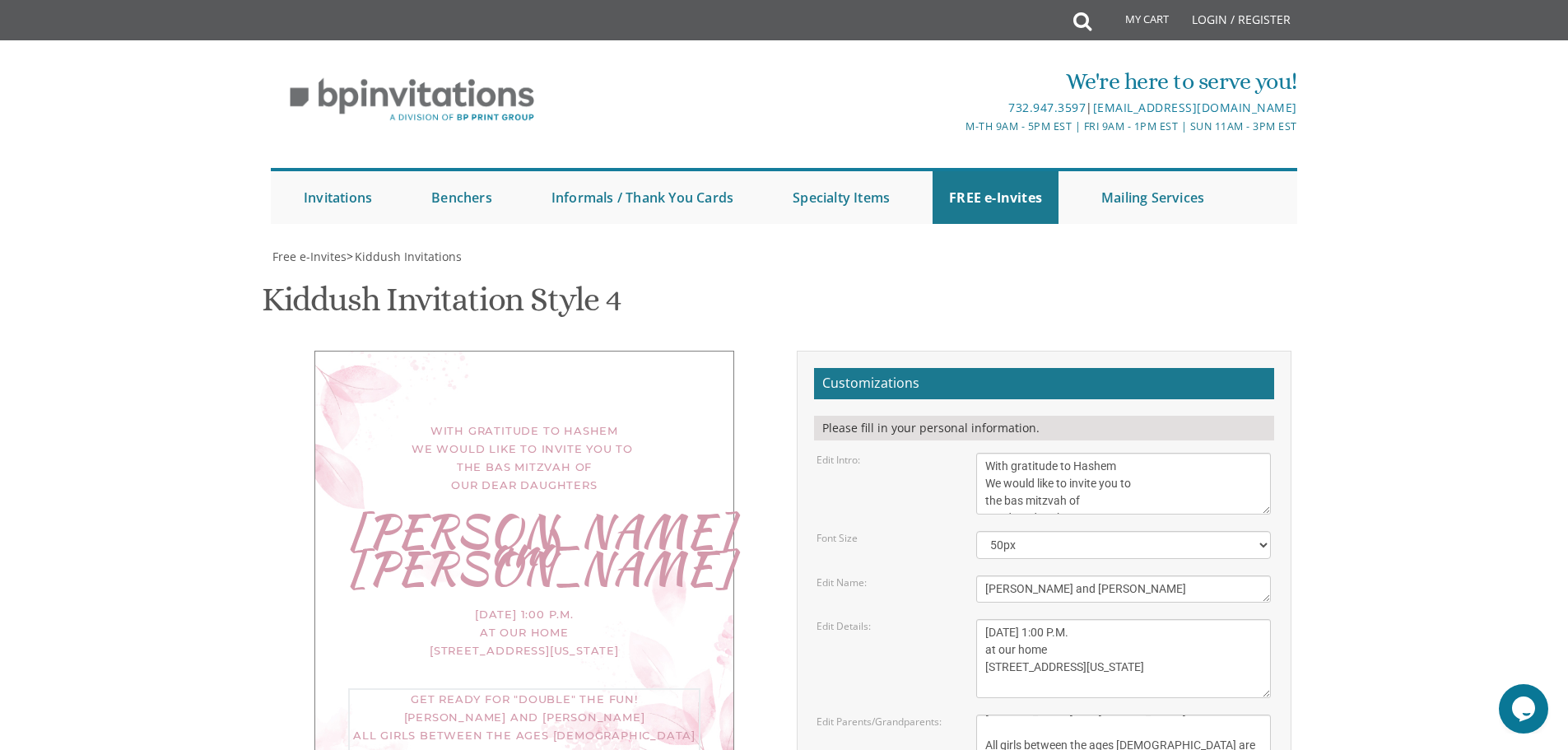
type textarea "Get ready for "double" the fun! Shloimy and Esty Goldberg All girls between the…"
drag, startPoint x: 1178, startPoint y: 439, endPoint x: 1340, endPoint y: 452, distance: 162.5
click at [1340, 452] on body "My Cart Total: View Cart Item(s) Submit My Cart Total: View Cart Item(s) Login …" at bounding box center [784, 694] width 1568 height 1388
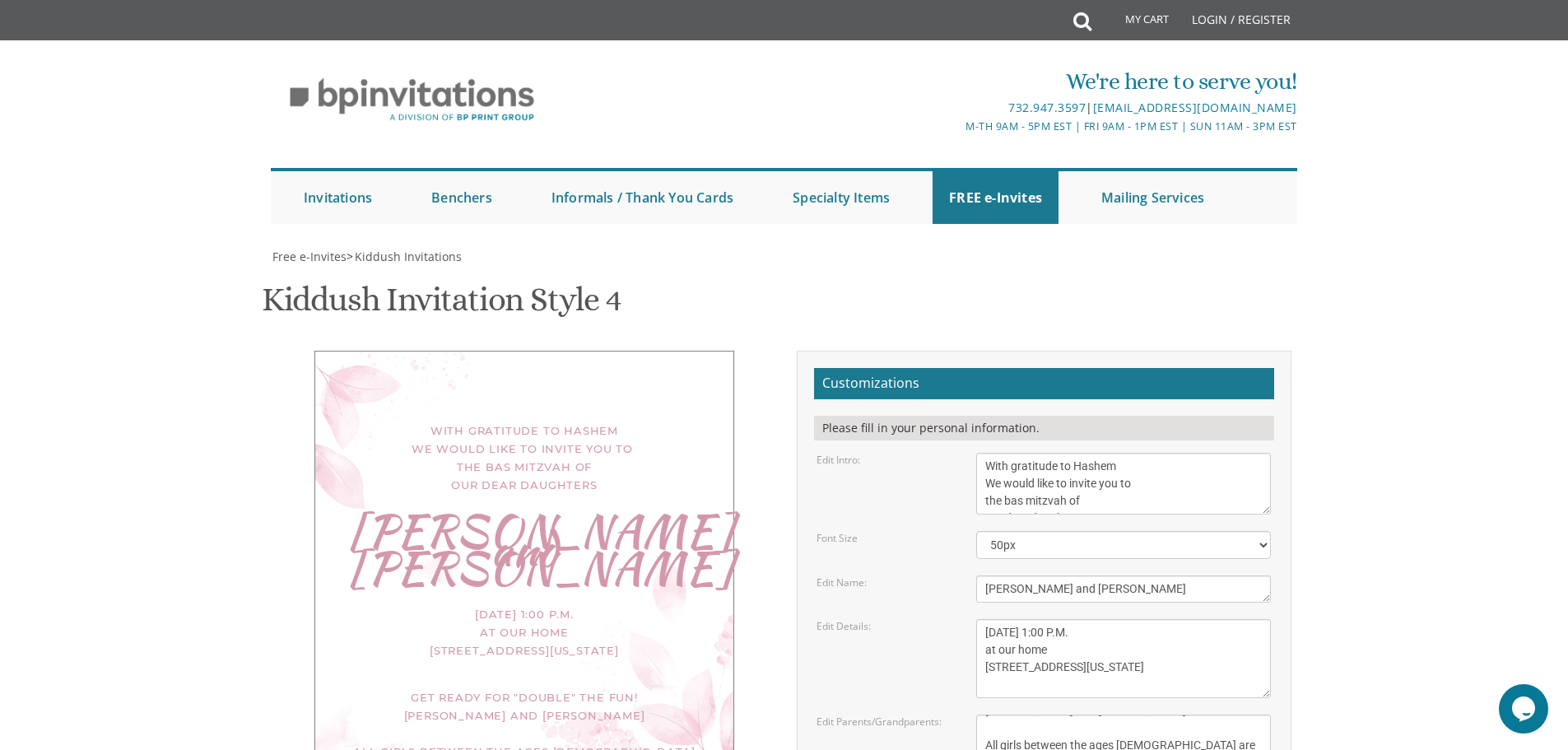
type input "A"
drag, startPoint x: 980, startPoint y: 520, endPoint x: 1183, endPoint y: 568, distance: 208.6
click at [1183, 568] on form "Customizations Please fill in your personal information. Edit Intro: We would l…" at bounding box center [1044, 645] width 460 height 554
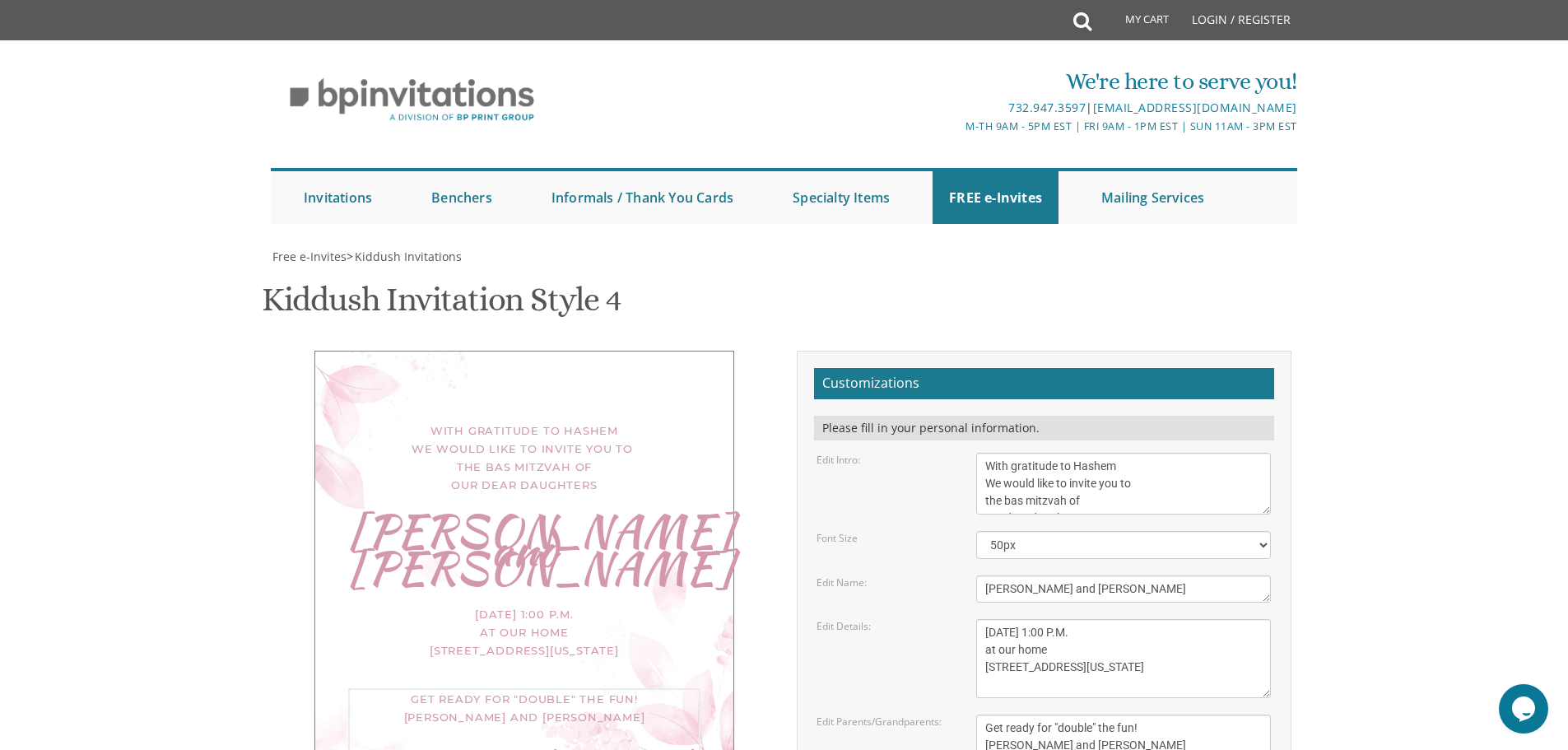
scroll to position [0, 0]
click at [1180, 715] on textarea "Meir and Rena Pollack Mendy and Devorah Pollack Pinchos and Leah Goldberg" at bounding box center [1123, 745] width 295 height 62
click at [1352, 526] on body "My Cart Total: View Cart Item(s) Submit My Cart Total: View Cart Item(s) Login …" at bounding box center [784, 694] width 1568 height 1388
click at [1041, 715] on textarea "Meir and Rena Pollack Mendy and Devorah Pollack Pinchos and Leah Goldberg" at bounding box center [1123, 745] width 295 height 62
click at [1354, 479] on body "My Cart Total: View Cart Item(s) Submit My Cart Total: View Cart Item(s) Login …" at bounding box center [784, 694] width 1568 height 1388
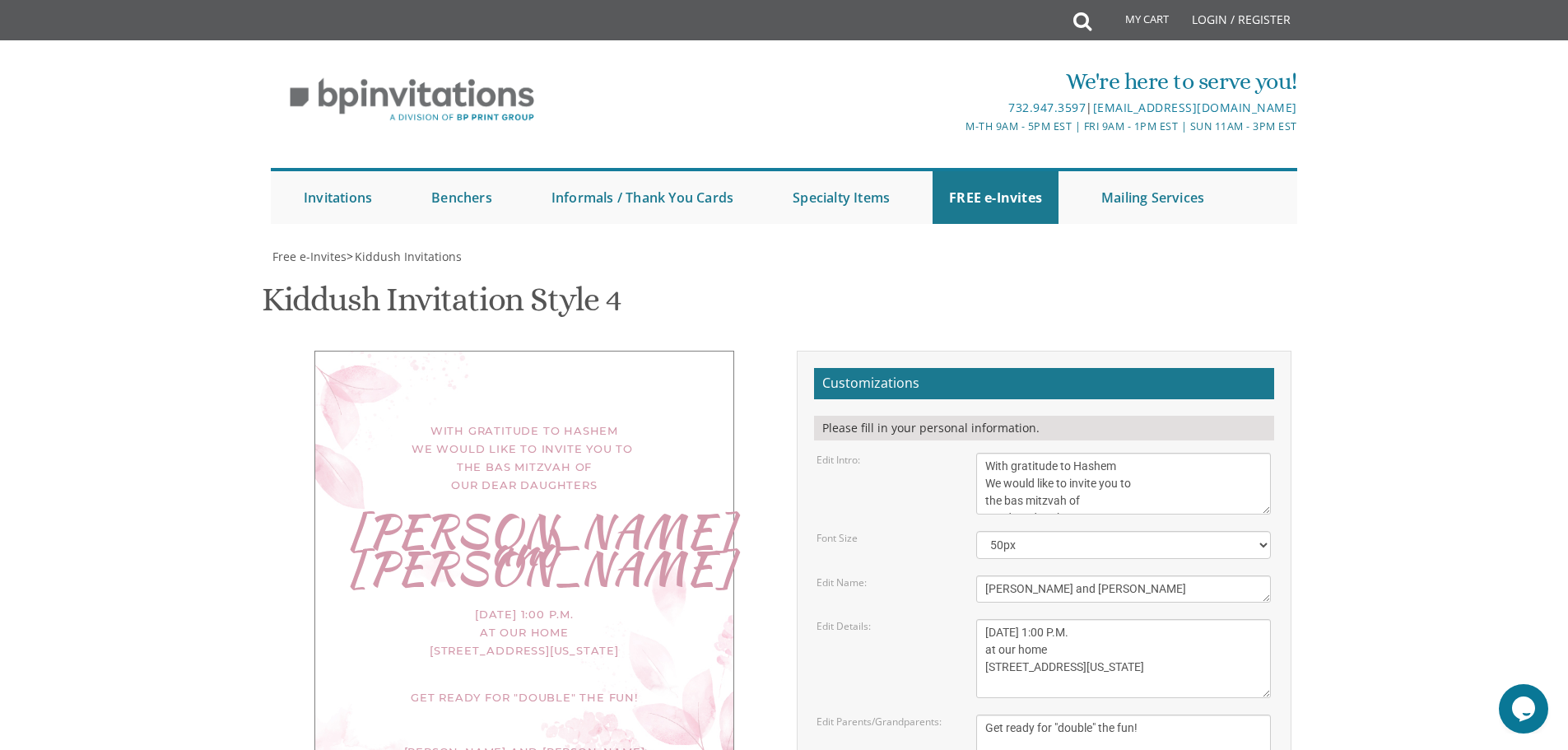
click at [544, 688] on div "Get ready for "double" the fun! Shloimy and Esty Goldberg" at bounding box center [524, 725] width 353 height 72
click at [1067, 715] on textarea "Meir and Rena Pollack Mendy and Devorah Pollack Pinchos and Leah Goldberg" at bounding box center [1123, 745] width 295 height 62
click at [1448, 498] on body "My Cart Total: View Cart Item(s) Submit My Cart Total: View Cart Item(s) Login …" at bounding box center [784, 694] width 1568 height 1388
click at [1088, 715] on textarea "Meir and Rena Pollack Mendy and Devorah Pollack Pinchos and Leah Goldberg" at bounding box center [1123, 745] width 295 height 62
type textarea "Get ready for "double" the fun! Shloimy and Esty Goldberg"
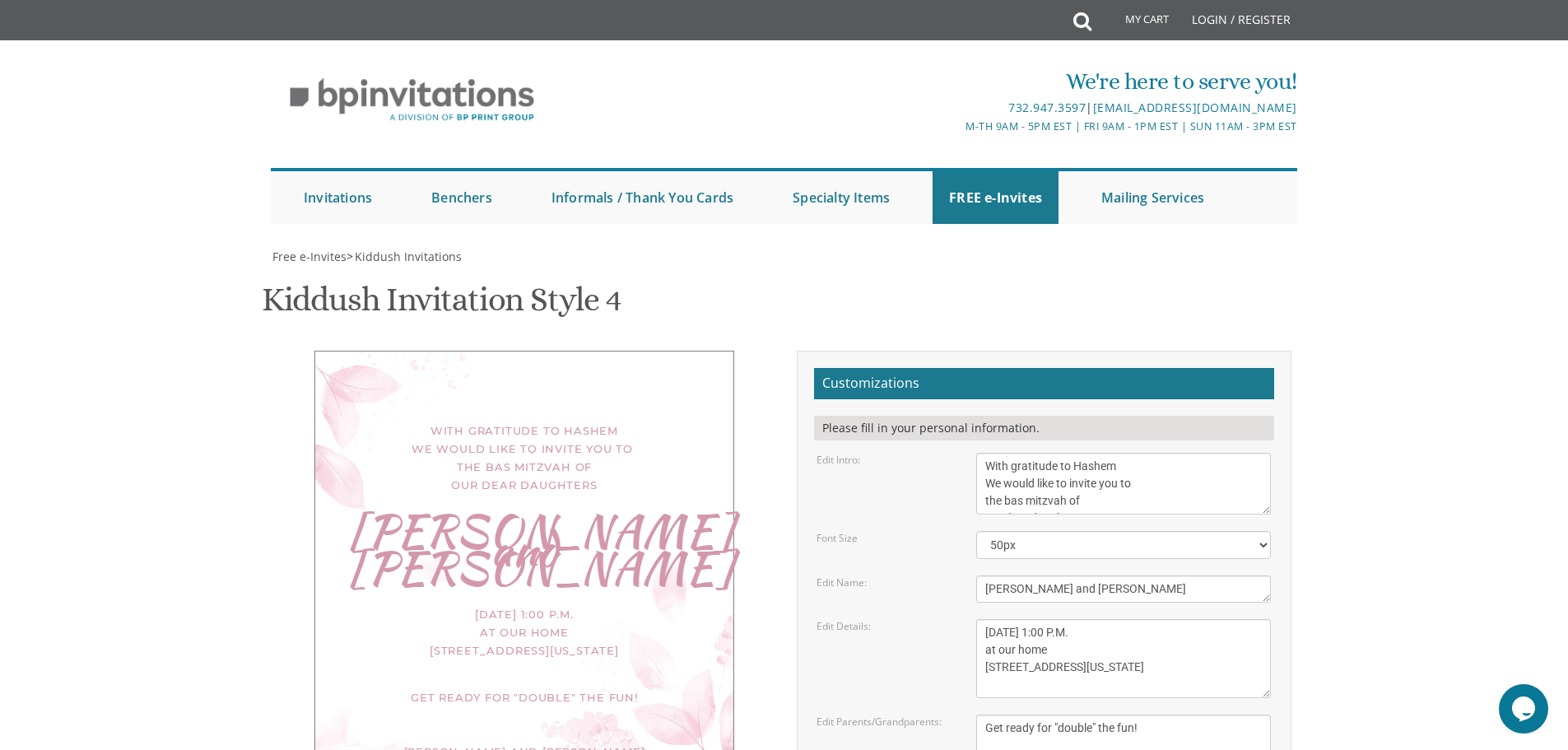
click at [1404, 508] on body "My Cart Total: View Cart Item(s) Submit My Cart Total: View Cart Item(s) Login …" at bounding box center [784, 694] width 1568 height 1388
type input "goldbesther@gmail.com"
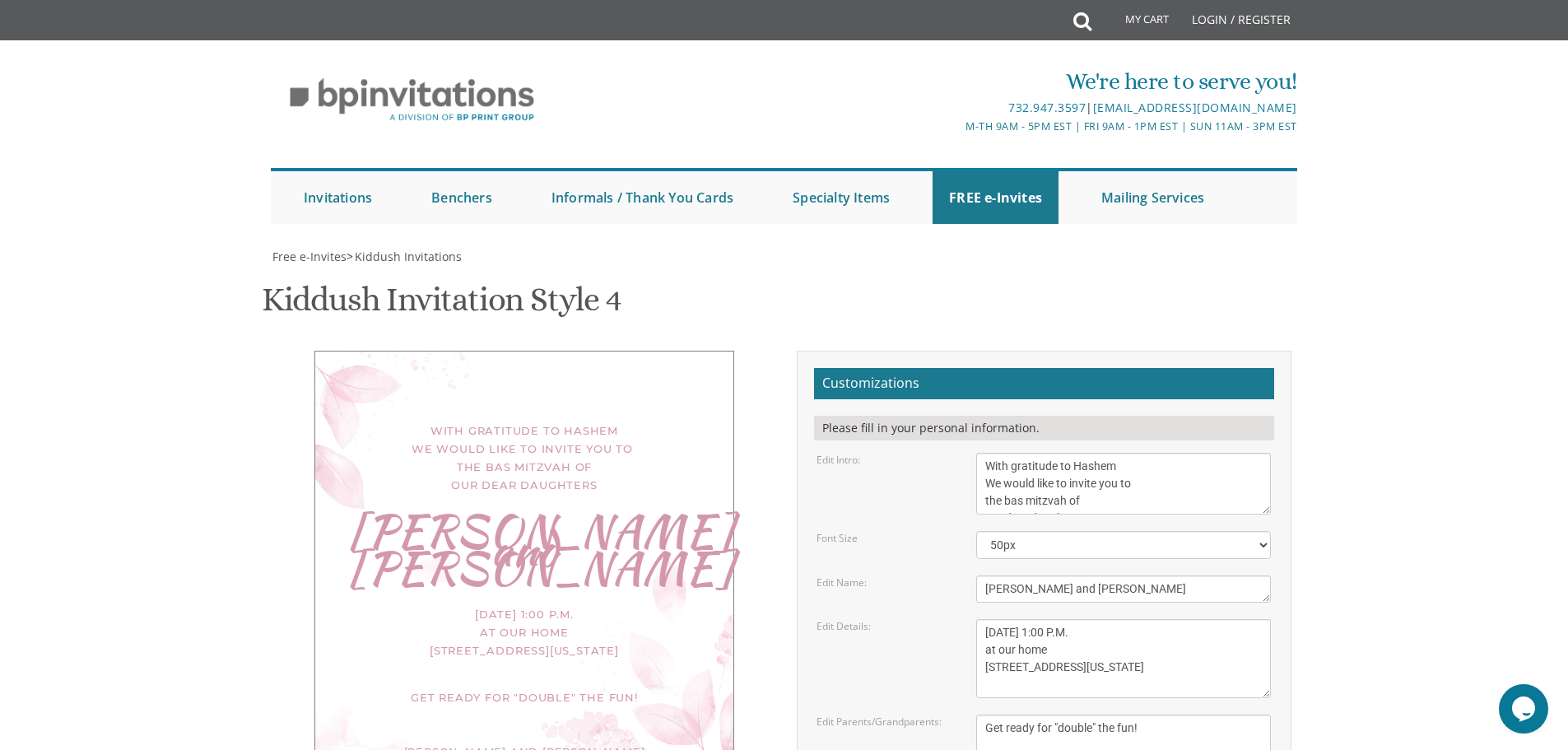
click at [1403, 475] on body "My Cart Total: View Cart Item(s) Submit My Cart Total: View Cart Item(s) Login …" at bounding box center [784, 694] width 1568 height 1388
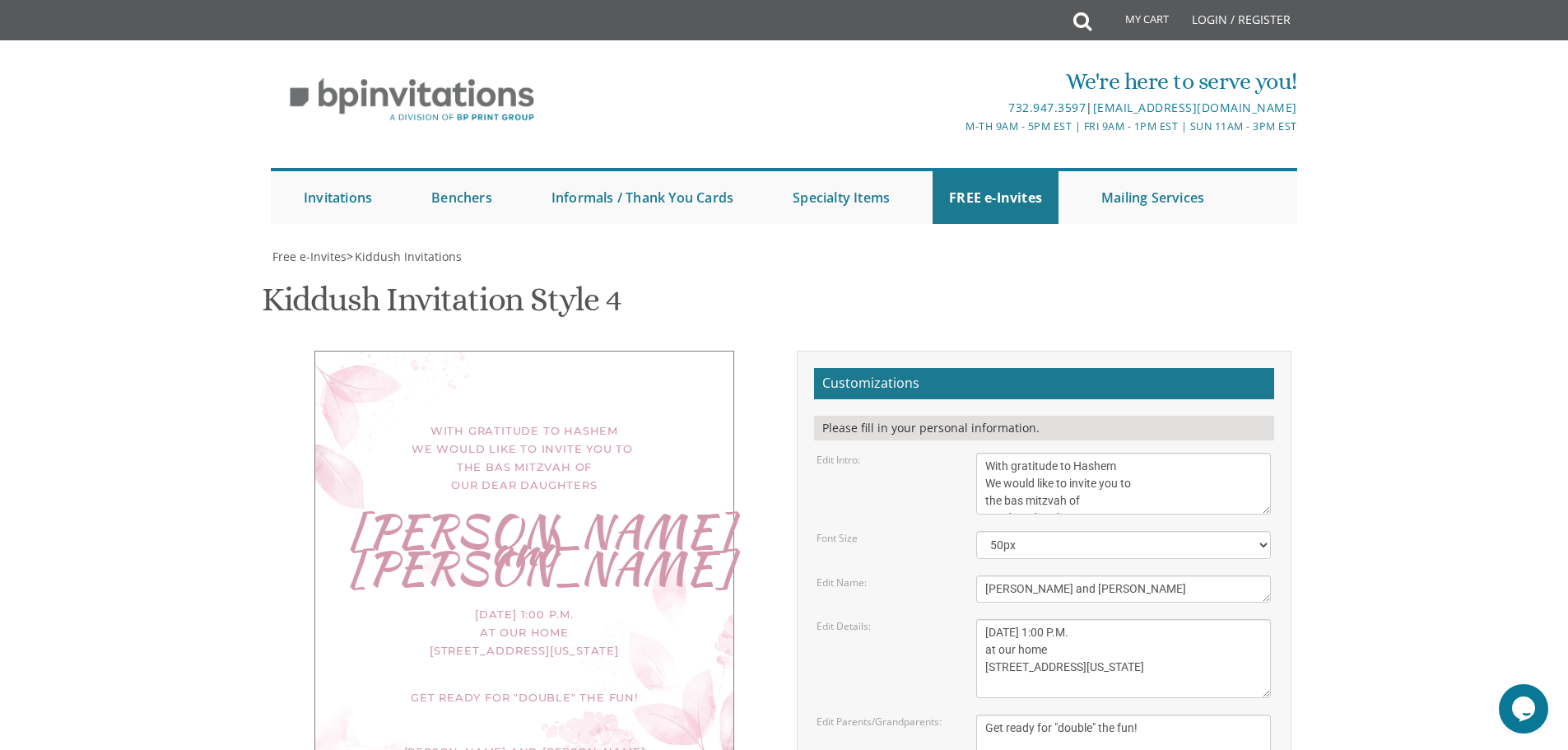
click at [1393, 485] on body "My Cart Total: View Cart Item(s) Submit My Cart Total: View Cart Item(s) Login …" at bounding box center [784, 694] width 1568 height 1388
click at [1186, 619] on textarea "This Shabbos, Parshas Vayigash at our home 120 Central Avenue Lakewood, New Jer…" at bounding box center [1123, 658] width 295 height 79
type textarea "Sunday, September 14th at 1:00 PM at our home 15 Sheraton Dr. Lakewood, New Jer…"
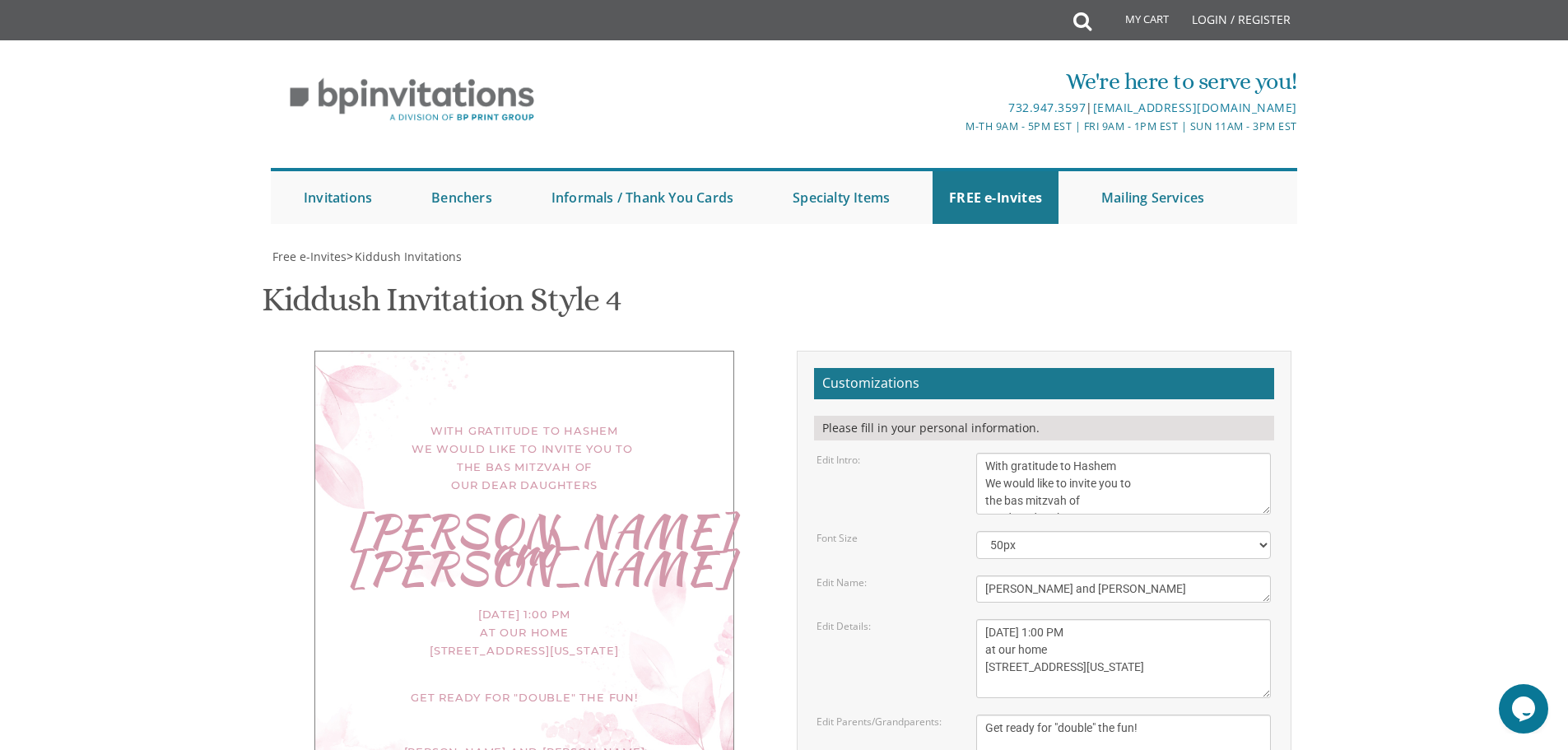
scroll to position [165, 0]
